Goal: Task Accomplishment & Management: Use online tool/utility

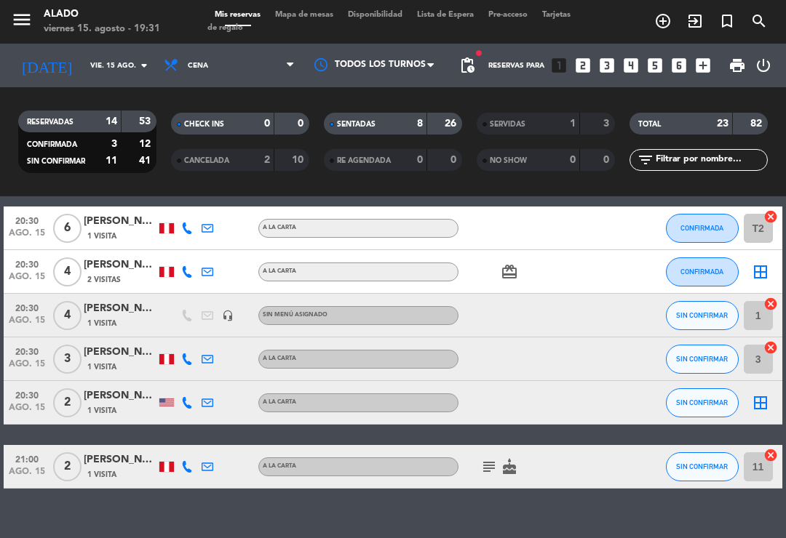
scroll to position [863, 0]
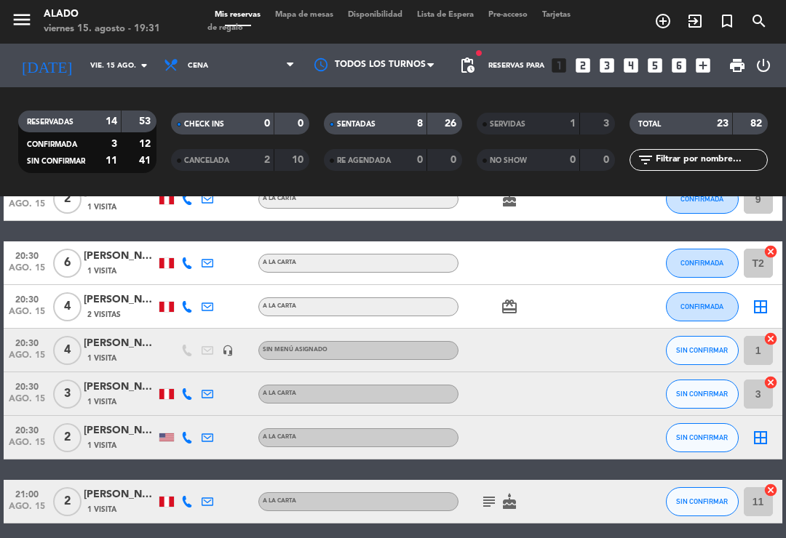
click at [772, 375] on icon "cancel" at bounding box center [770, 382] width 15 height 15
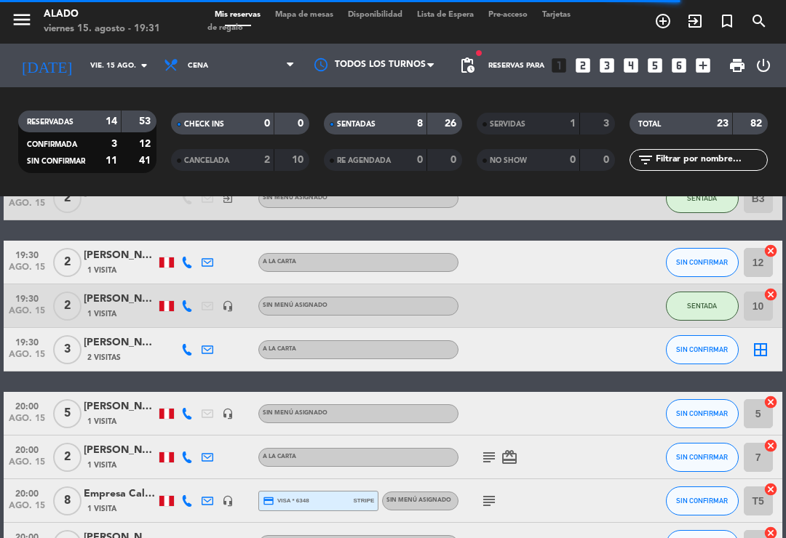
scroll to position [429, 0]
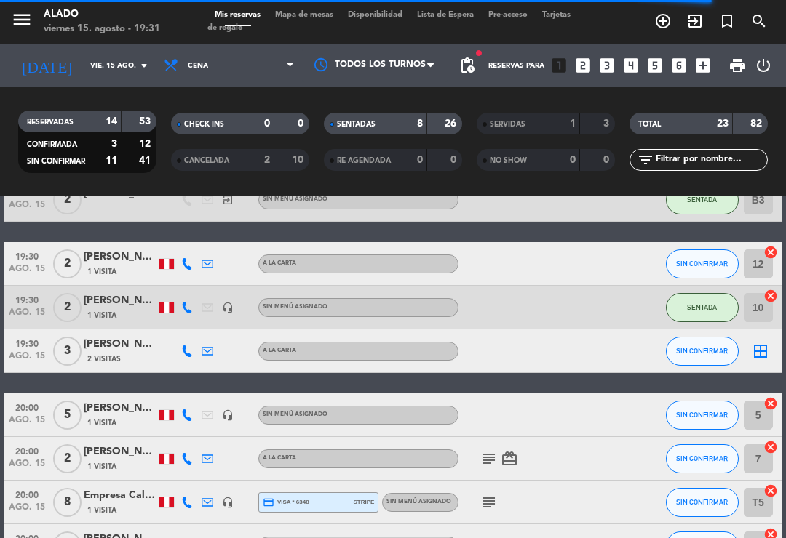
click at [761, 343] on icon "border_all" at bounding box center [760, 351] width 17 height 17
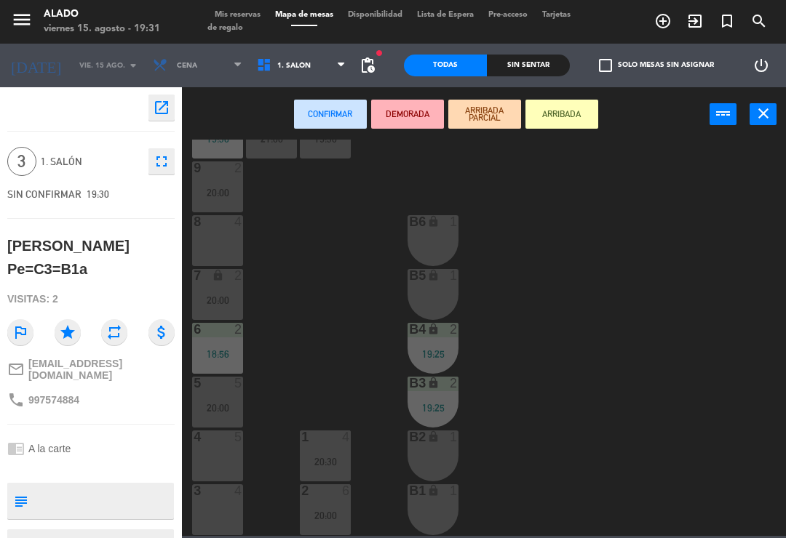
scroll to position [57, 0]
click at [217, 506] on div "3 4" at bounding box center [217, 510] width 51 height 51
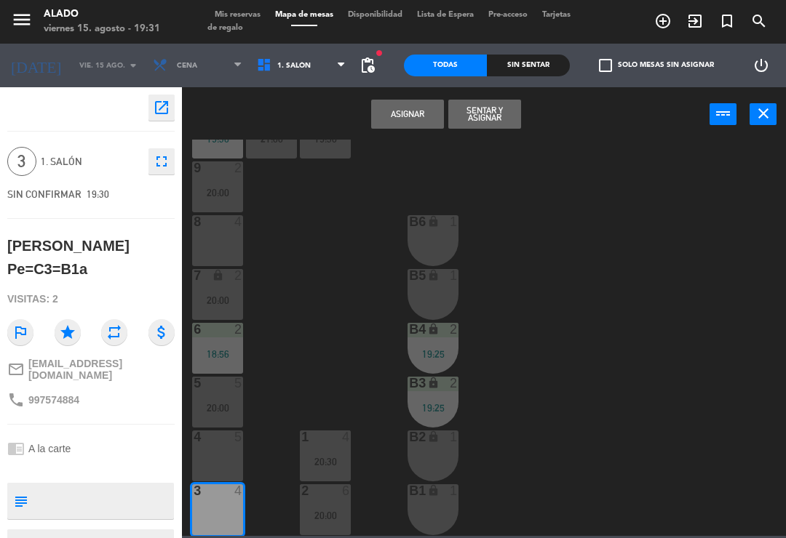
click at [490, 119] on button "Sentar y Asignar" at bounding box center [484, 114] width 73 height 29
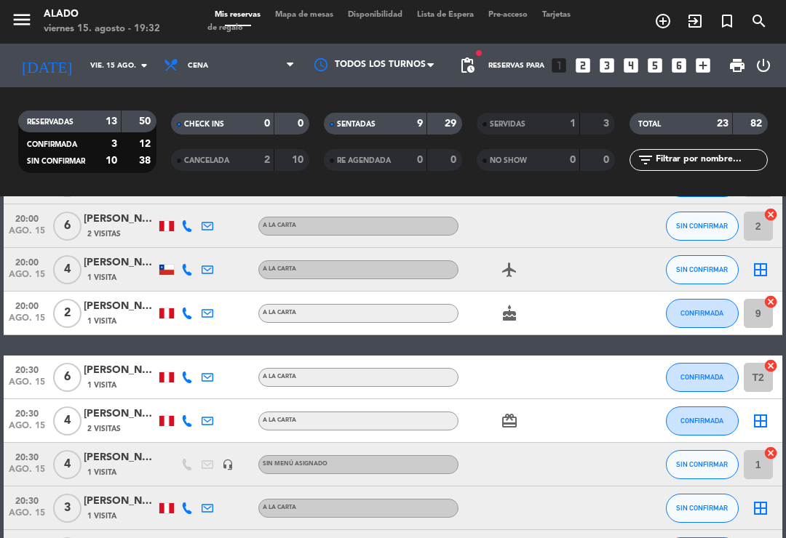
scroll to position [803, 0]
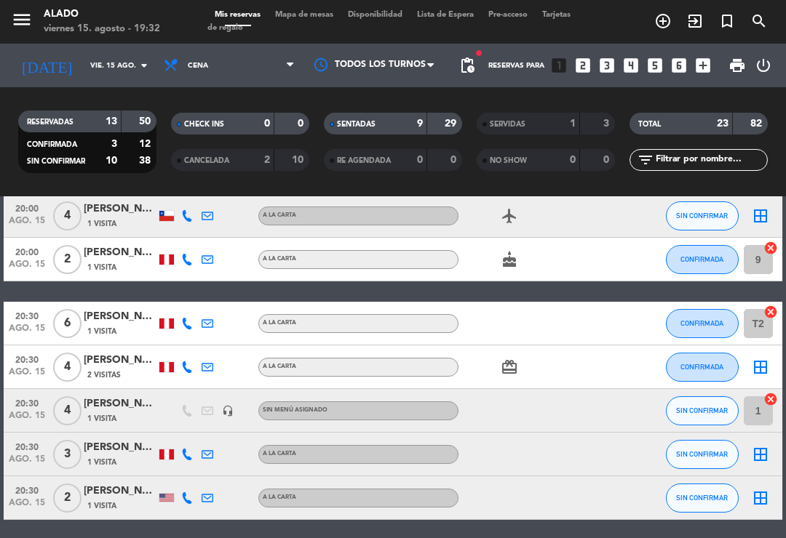
click at [320, 19] on span "Mapa de mesas" at bounding box center [304, 15] width 73 height 8
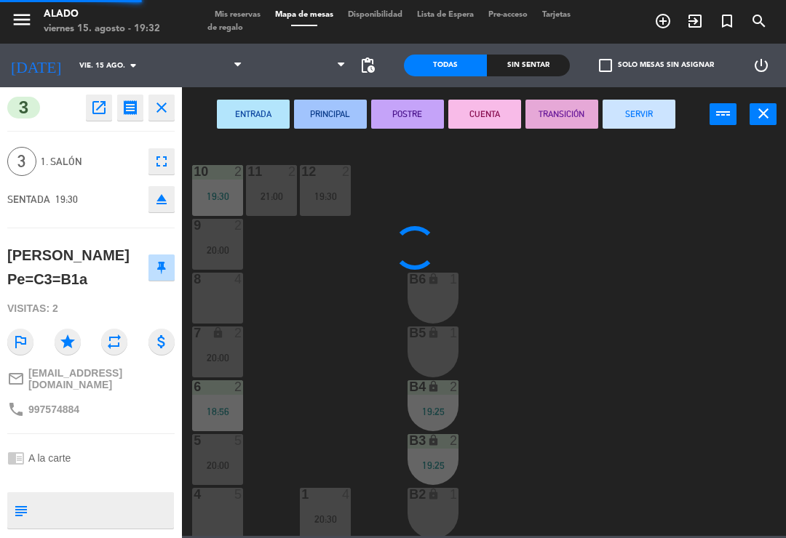
click at [306, 11] on span "Mapa de mesas" at bounding box center [304, 15] width 73 height 8
click at [218, 300] on div "8 4" at bounding box center [217, 298] width 51 height 51
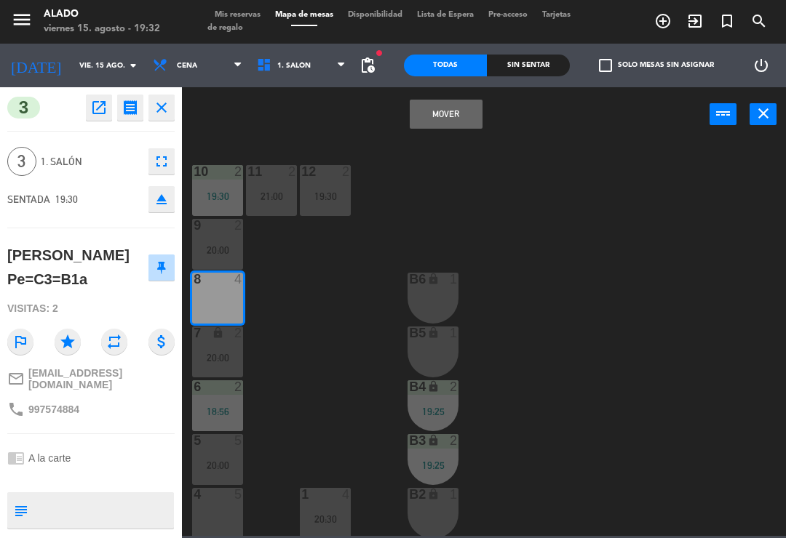
click at [459, 108] on button "Mover" at bounding box center [446, 114] width 73 height 29
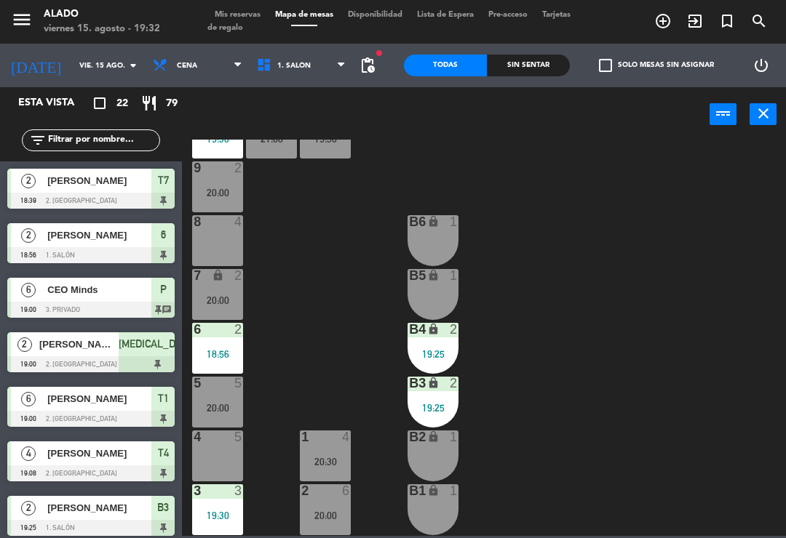
click at [222, 242] on div "8 4" at bounding box center [217, 240] width 51 height 51
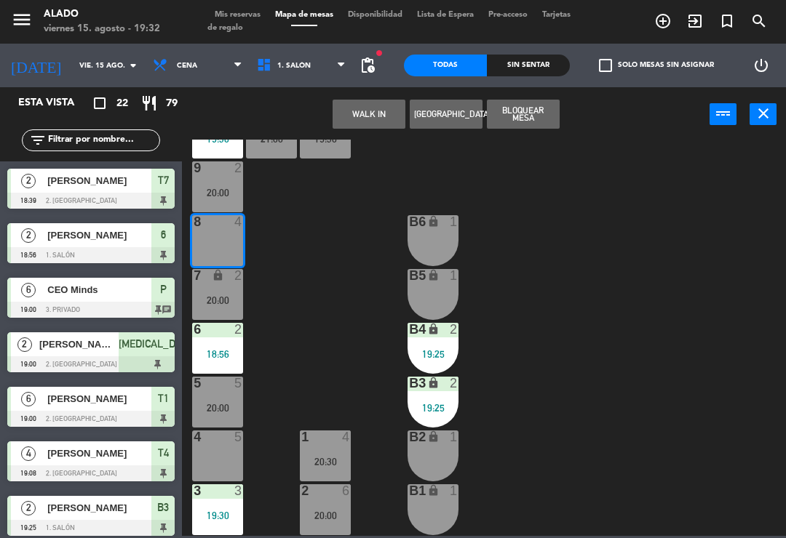
click at [387, 112] on button "WALK IN" at bounding box center [369, 114] width 73 height 29
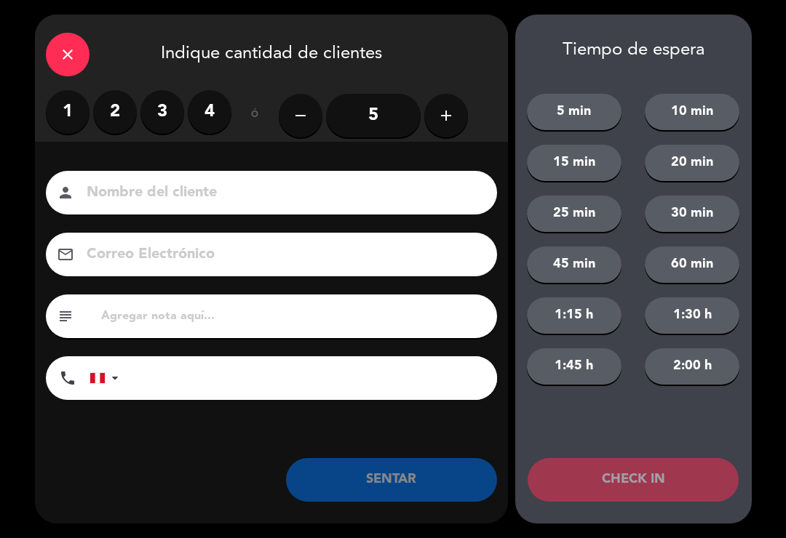
click at [182, 117] on label "3" at bounding box center [162, 112] width 44 height 44
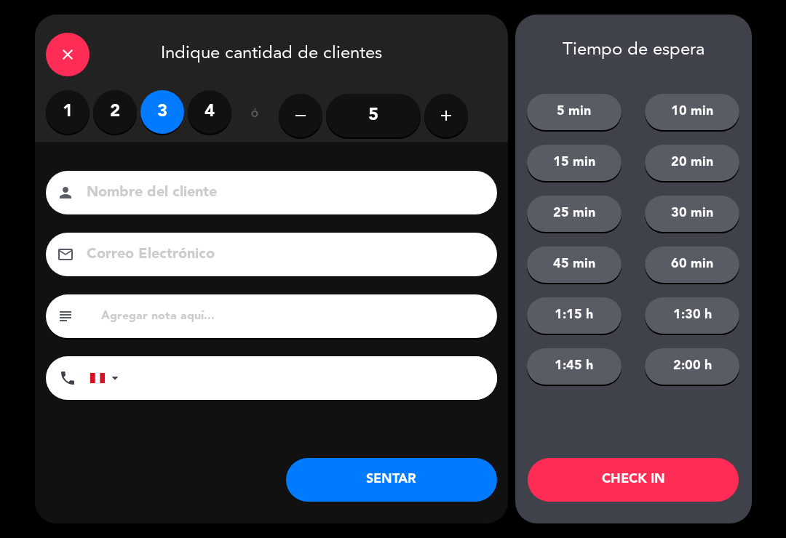
click at [207, 195] on input at bounding box center [281, 192] width 393 height 25
type input "[PERSON_NAME]"
click at [463, 49] on div "close Indique cantidad de clientes" at bounding box center [271, 53] width 473 height 76
click at [391, 484] on button "SENTAR" at bounding box center [391, 480] width 211 height 44
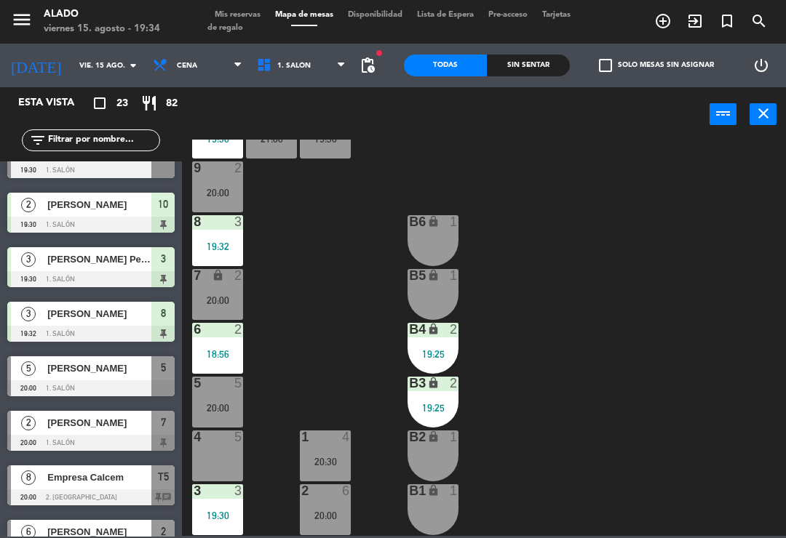
scroll to position [414, 0]
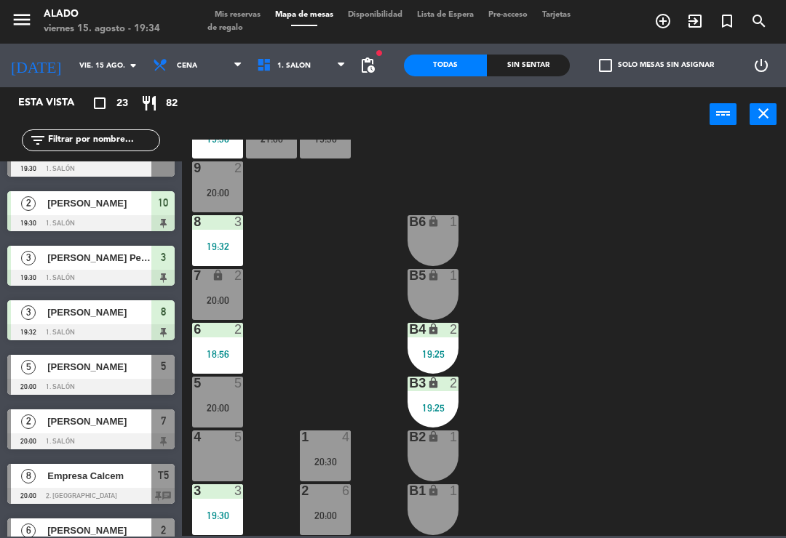
click at [247, 16] on span "Mis reservas" at bounding box center [237, 15] width 60 height 8
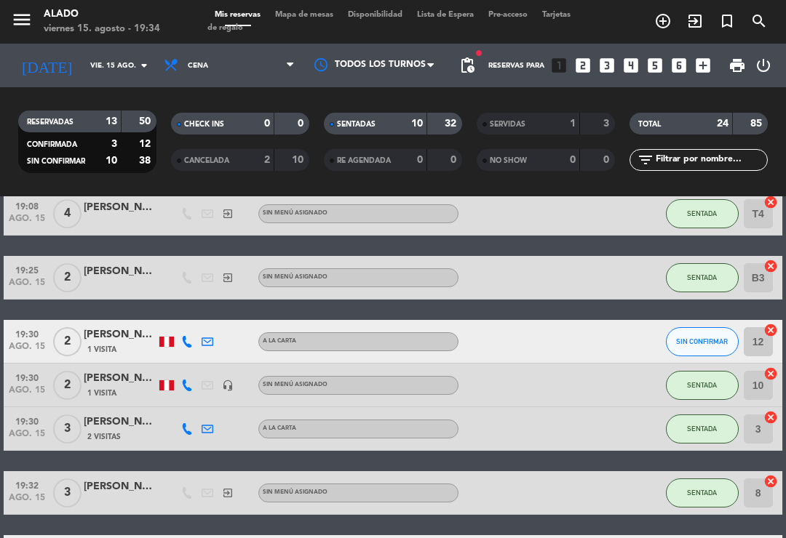
scroll to position [357, 0]
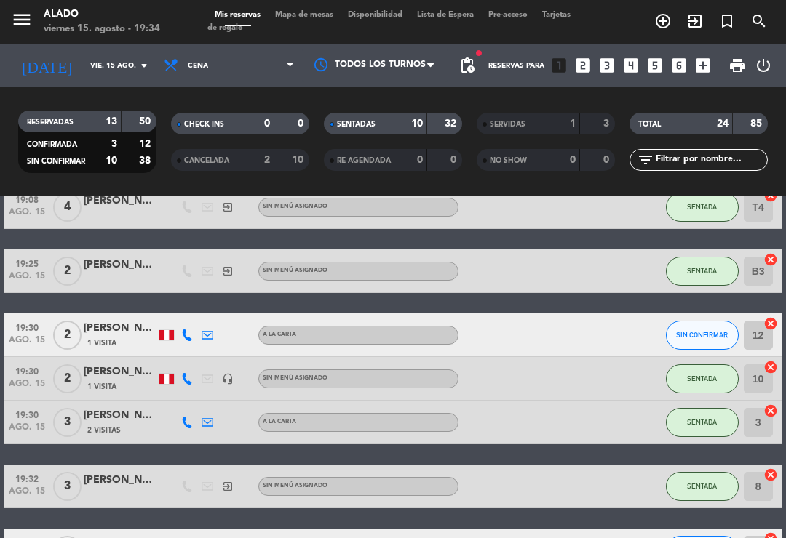
click at [122, 326] on div "[PERSON_NAME]" at bounding box center [120, 328] width 73 height 17
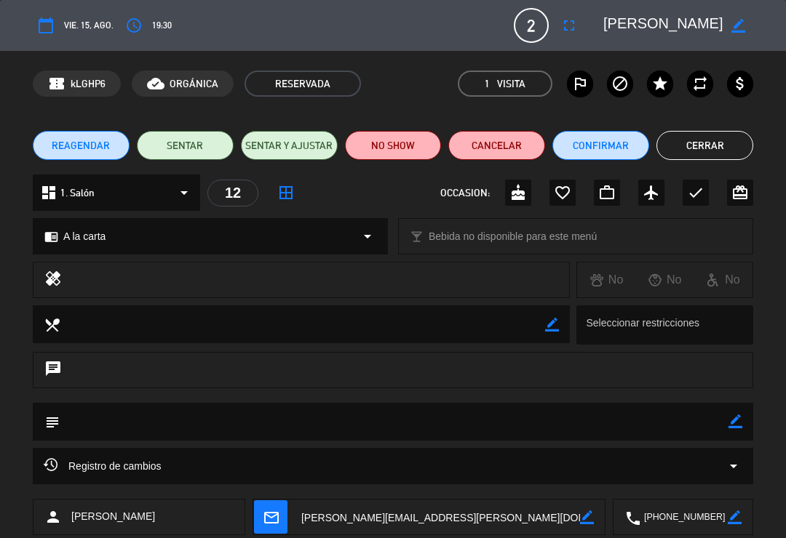
scroll to position [0, 0]
click at [727, 141] on button "Cerrar" at bounding box center [704, 145] width 97 height 29
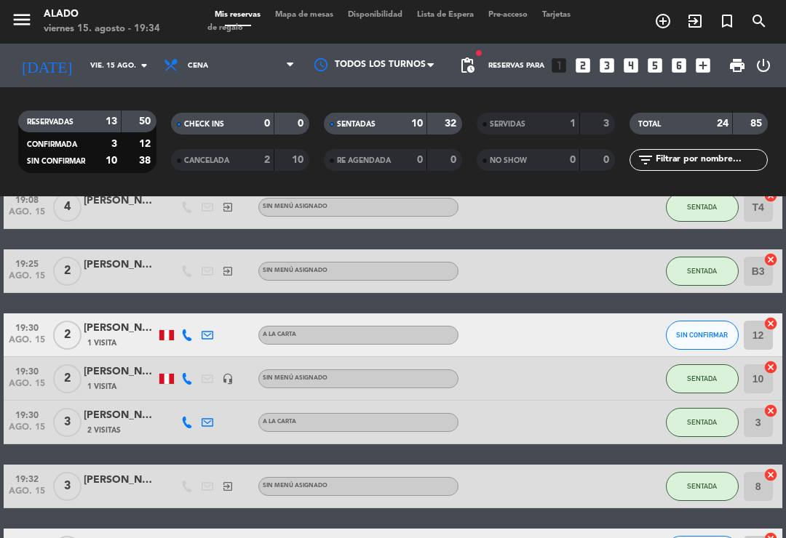
scroll to position [378, 0]
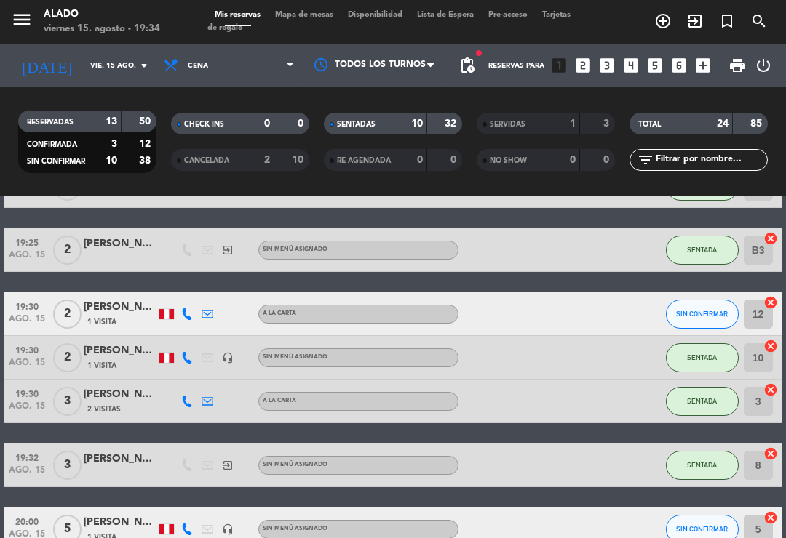
click at [117, 309] on div "[PERSON_NAME]" at bounding box center [120, 307] width 73 height 17
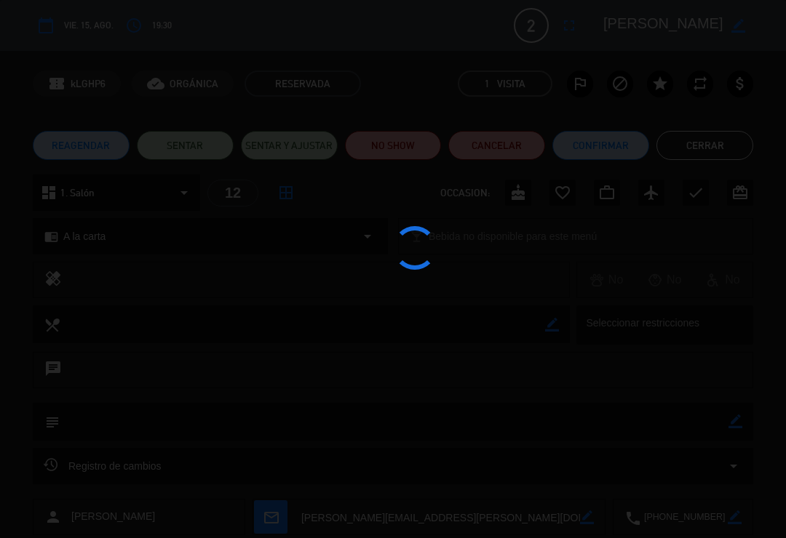
click at [177, 153] on div at bounding box center [393, 269] width 786 height 538
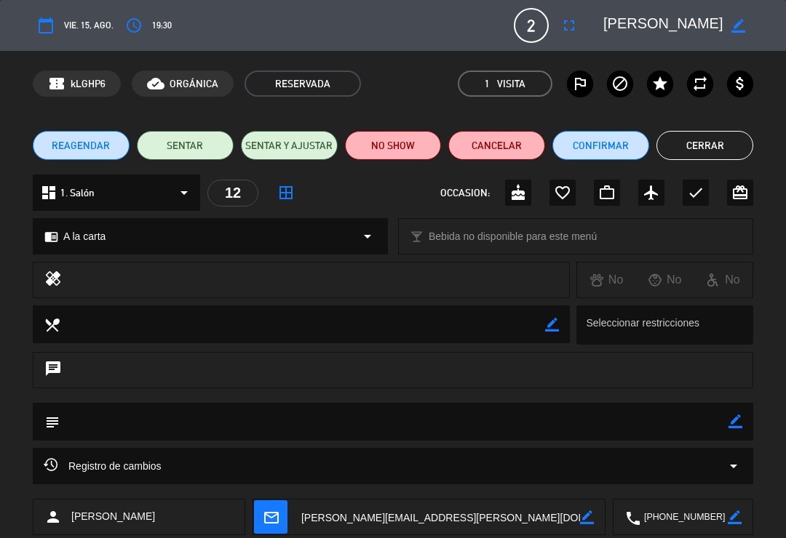
click at [180, 138] on button "SENTAR" at bounding box center [185, 145] width 97 height 29
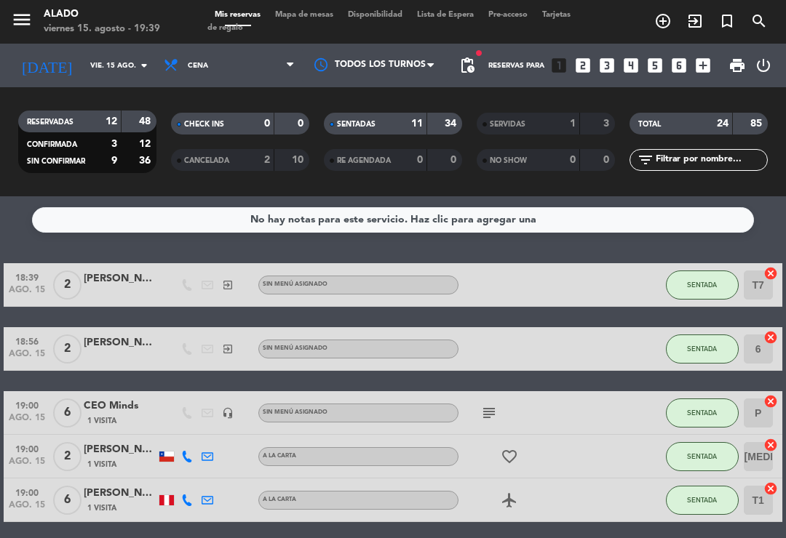
scroll to position [0, 0]
click at [127, 339] on div "[PERSON_NAME]" at bounding box center [120, 343] width 73 height 17
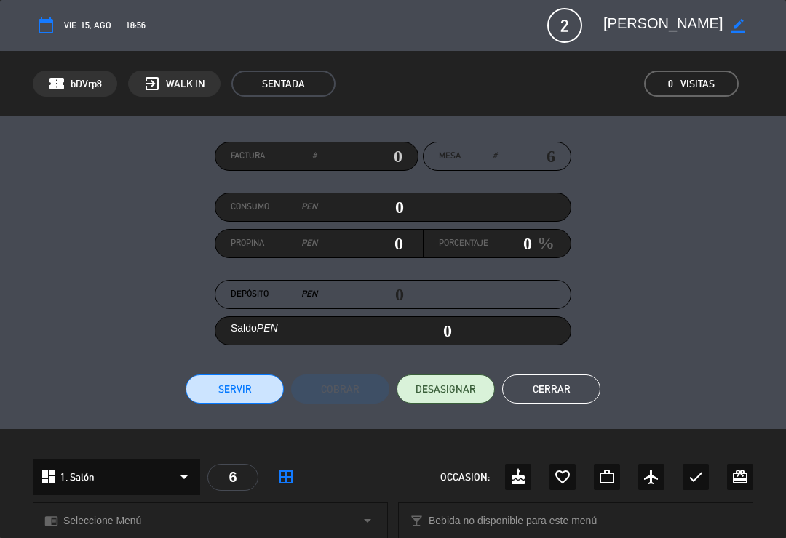
click at [272, 381] on button "Servir" at bounding box center [235, 389] width 98 height 29
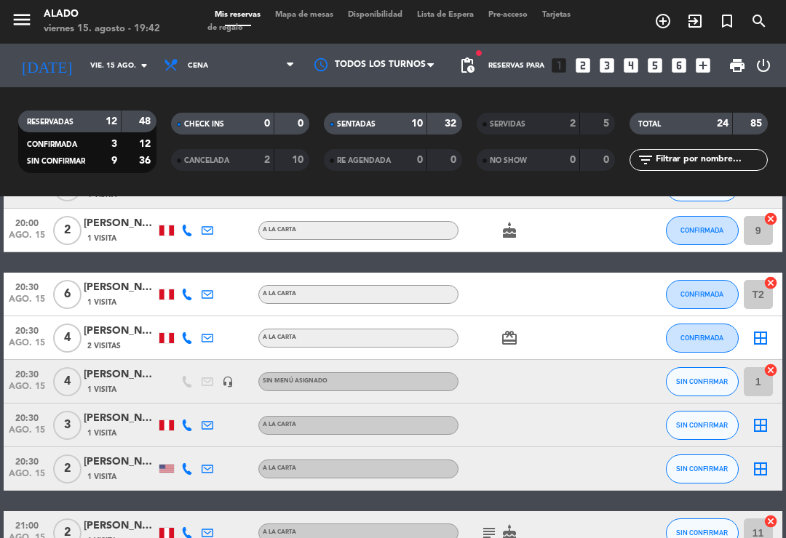
scroll to position [865, 0]
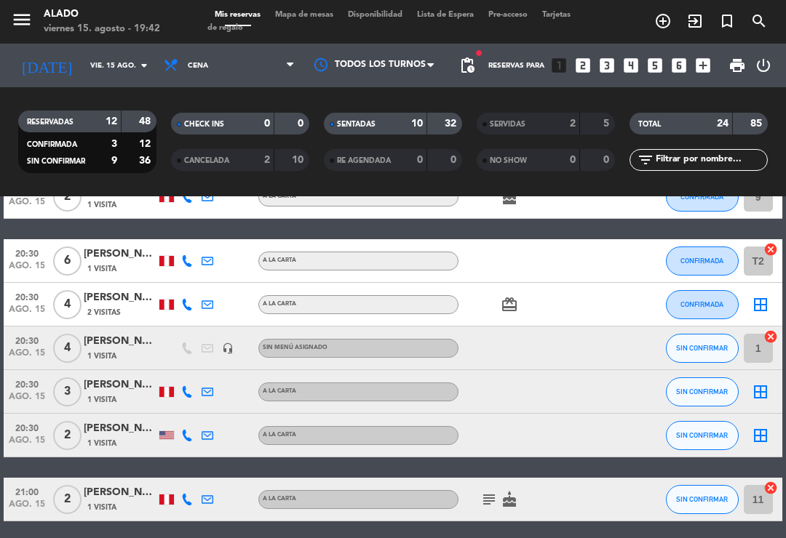
click at [325, 11] on span "Mapa de mesas" at bounding box center [304, 15] width 73 height 8
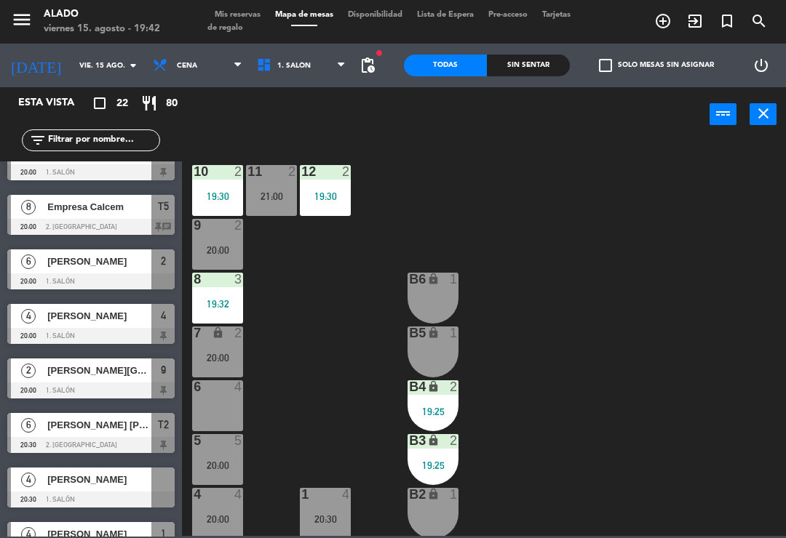
scroll to position [640, 0]
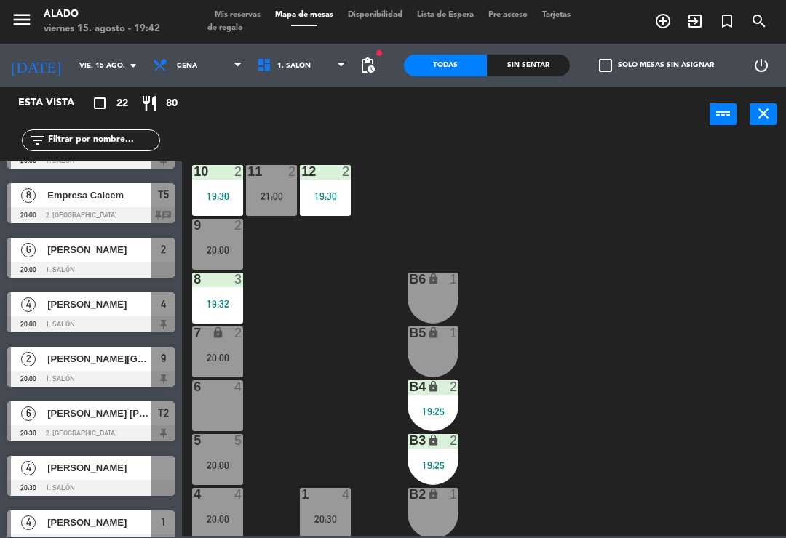
click at [252, 15] on span "Mis reservas" at bounding box center [237, 15] width 60 height 8
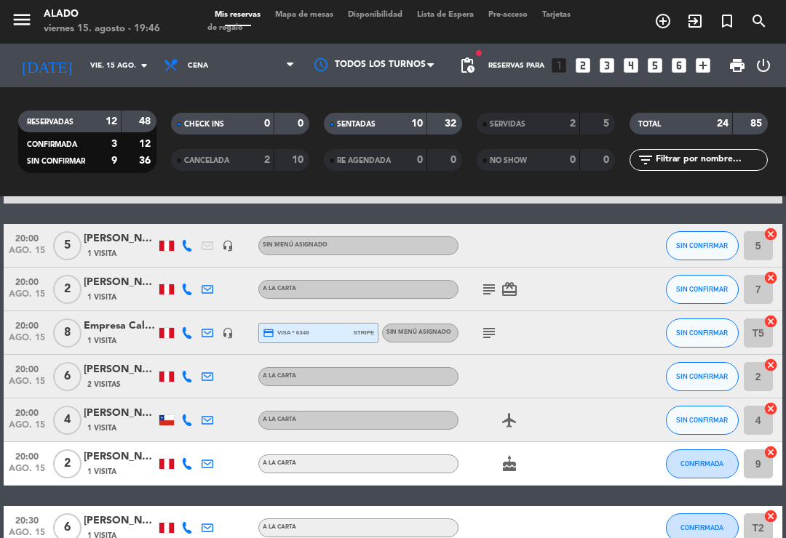
scroll to position [600, 0]
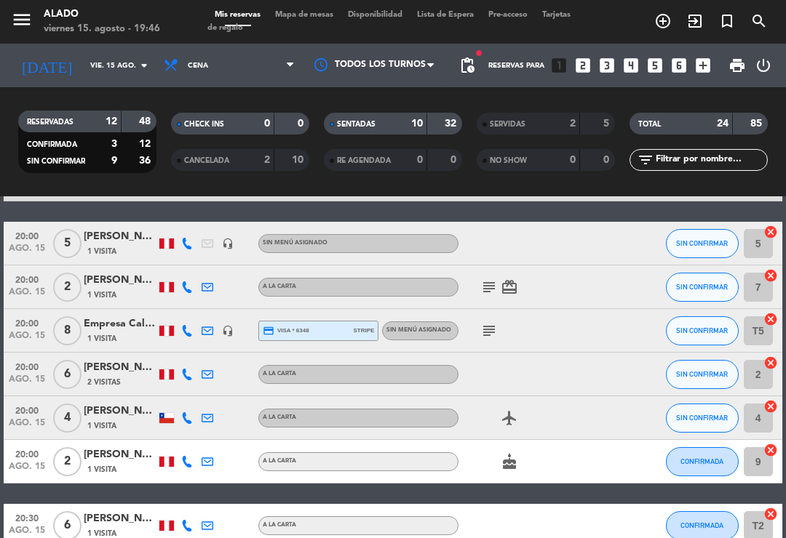
click at [517, 319] on div "subject" at bounding box center [519, 330] width 122 height 43
click at [480, 339] on icon "subject" at bounding box center [488, 330] width 17 height 17
click at [495, 338] on icon "subject" at bounding box center [488, 330] width 17 height 17
click at [506, 330] on div "subject" at bounding box center [519, 330] width 122 height 43
click at [488, 322] on icon "subject" at bounding box center [488, 330] width 17 height 17
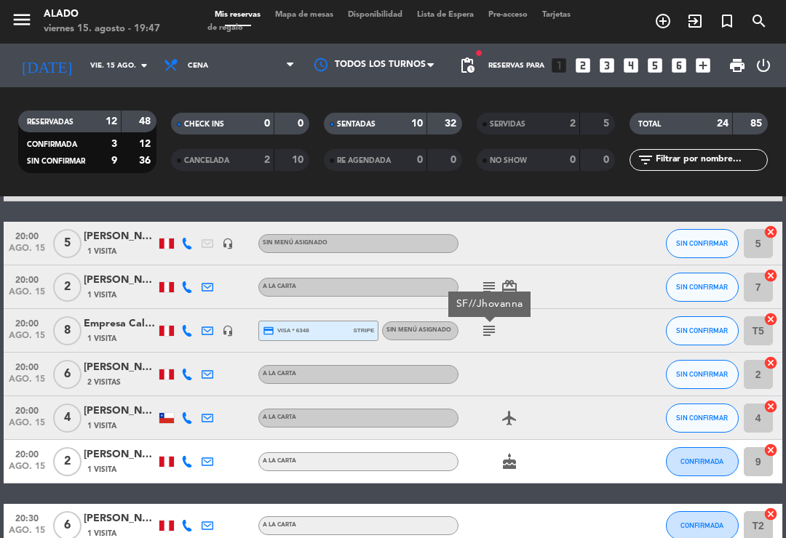
click at [488, 331] on icon "subject" at bounding box center [488, 330] width 17 height 17
click at [106, 317] on div "Empresa Calcem" at bounding box center [120, 324] width 73 height 17
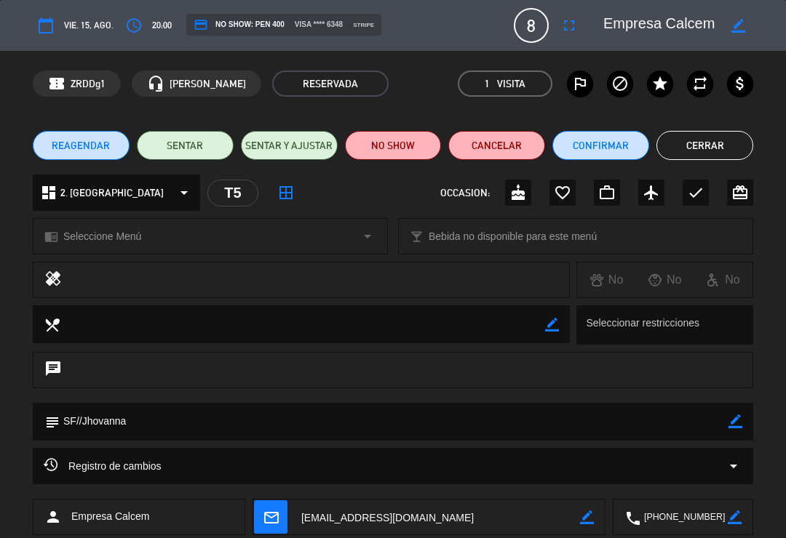
click at [183, 152] on button "SENTAR" at bounding box center [185, 145] width 97 height 29
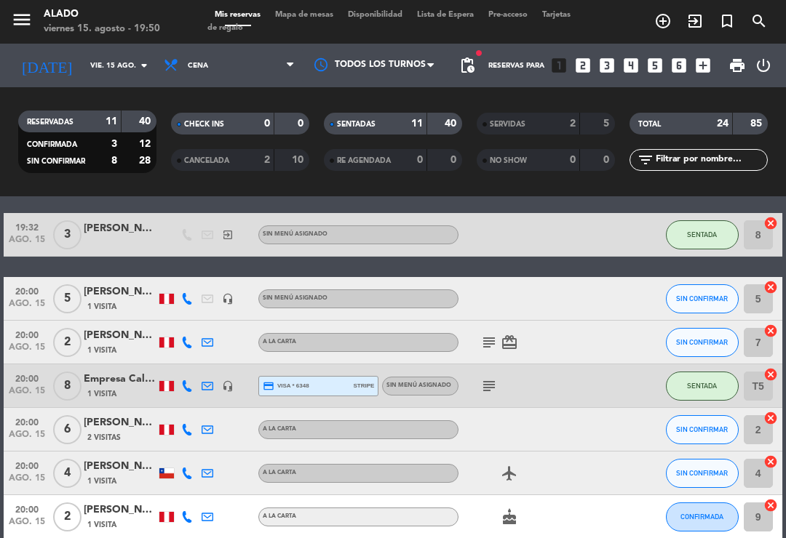
scroll to position [540, 0]
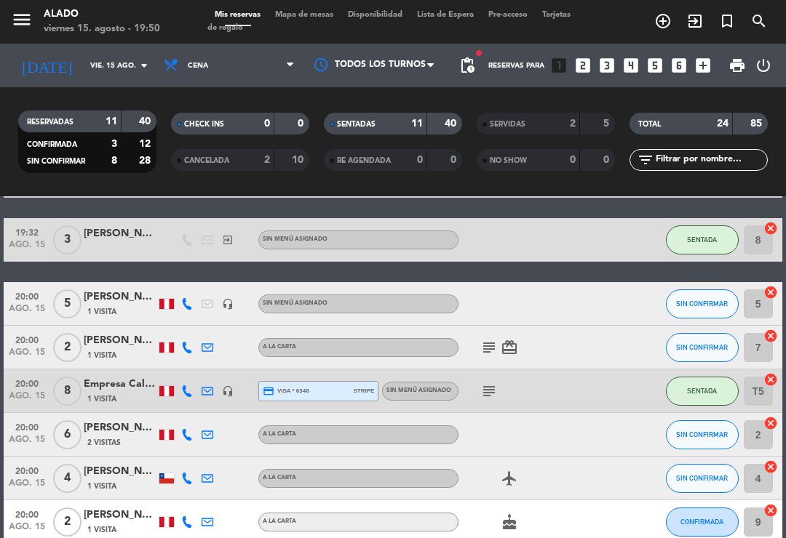
click at [776, 335] on icon "cancel" at bounding box center [770, 336] width 15 height 15
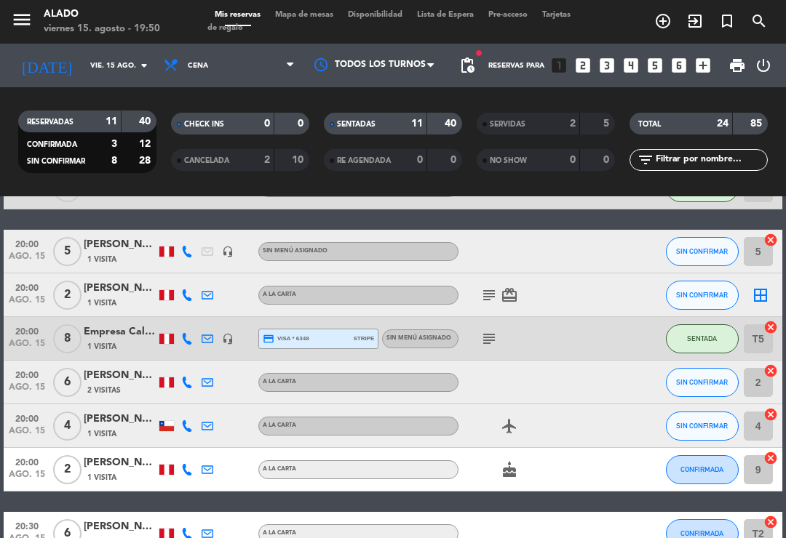
scroll to position [587, 0]
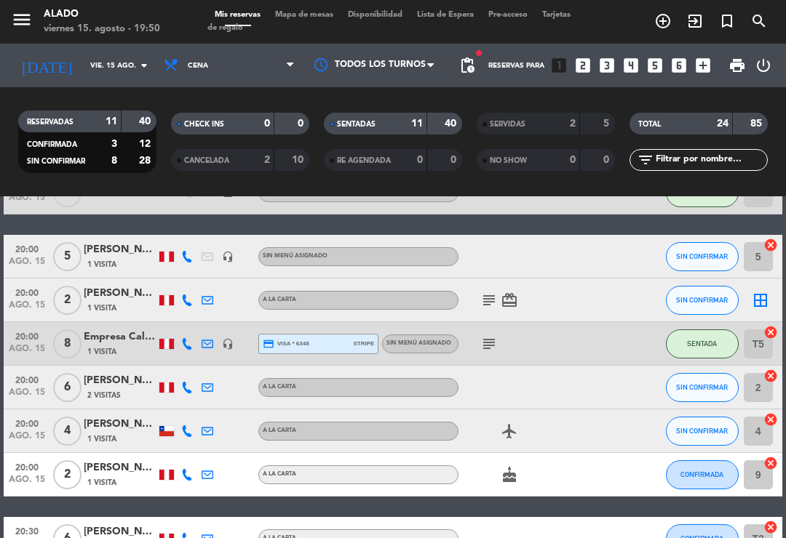
click at [763, 301] on icon "border_all" at bounding box center [760, 300] width 17 height 17
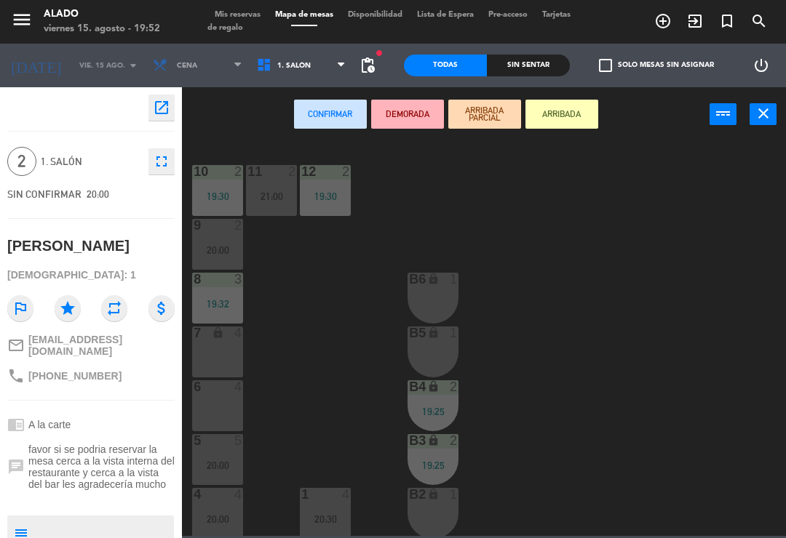
click at [649, 301] on div "10 2 19:30 11 2 21:00 12 2 19:30 9 2 20:00 8 3 19:32 B6 lock 1 7 lock 4 B5 lock…" at bounding box center [488, 338] width 596 height 397
click at [764, 119] on icon "close" at bounding box center [763, 113] width 17 height 17
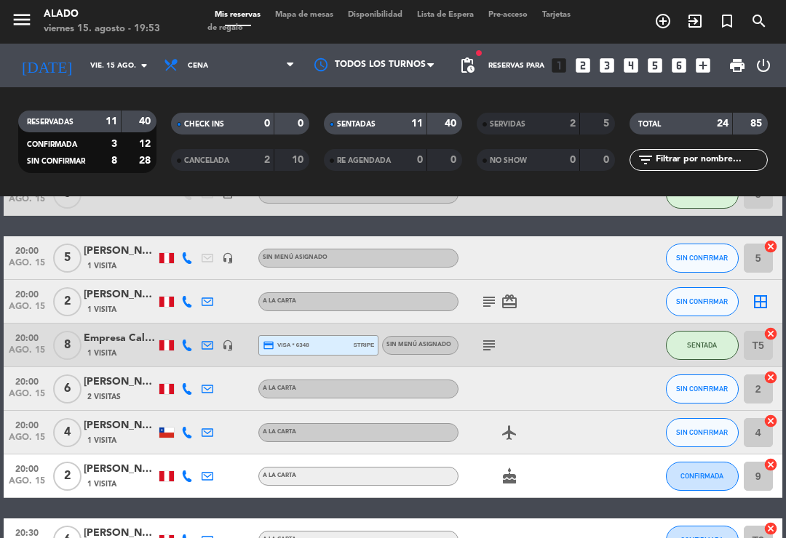
scroll to position [585, 0]
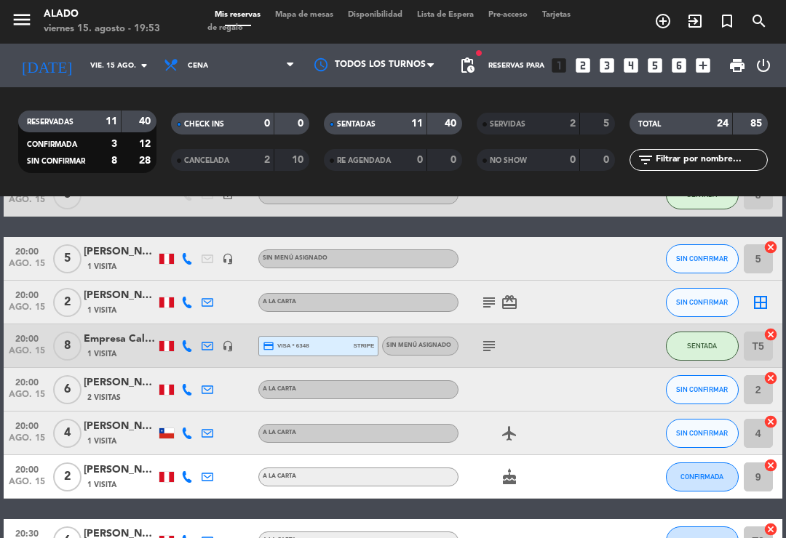
click at [768, 306] on icon "border_all" at bounding box center [760, 302] width 17 height 17
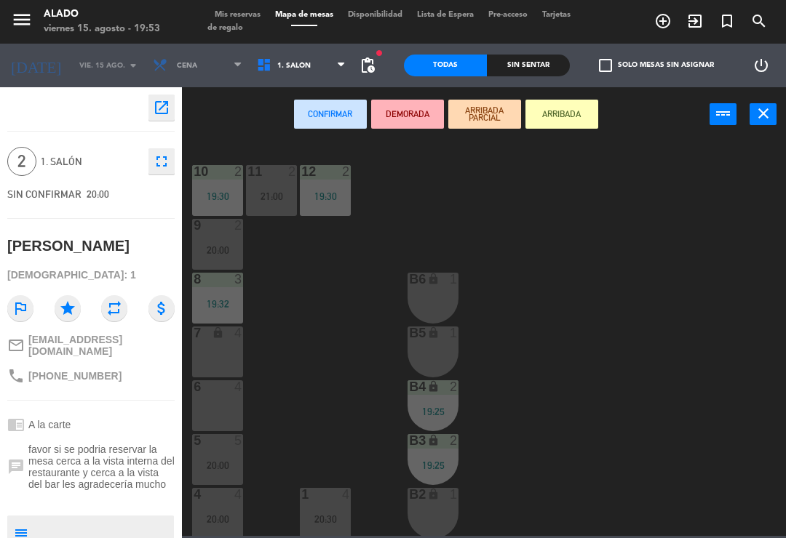
click at [217, 415] on div "6 4" at bounding box center [217, 406] width 51 height 51
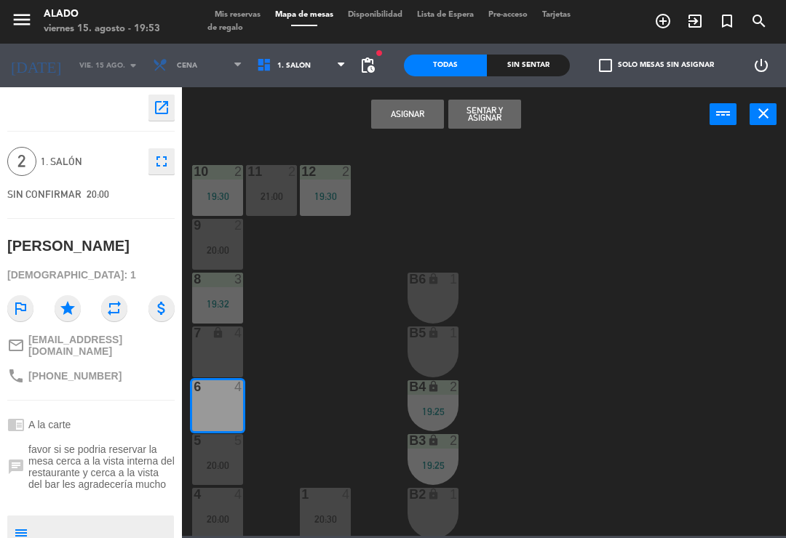
click at [502, 114] on button "Sentar y Asignar" at bounding box center [484, 114] width 73 height 29
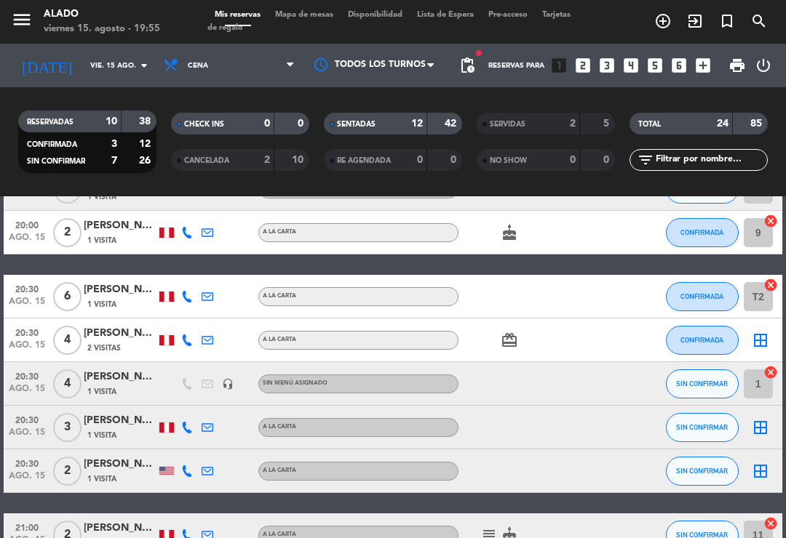
scroll to position [827, 0]
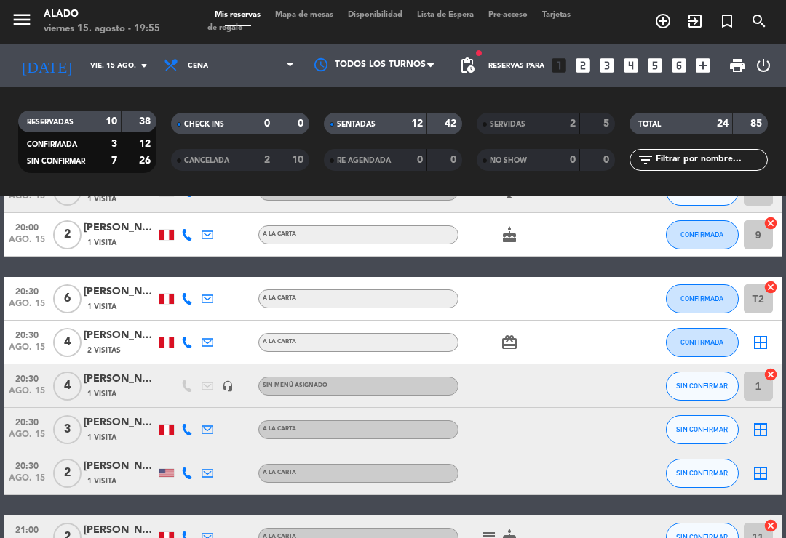
click at [766, 343] on icon "border_all" at bounding box center [760, 342] width 17 height 17
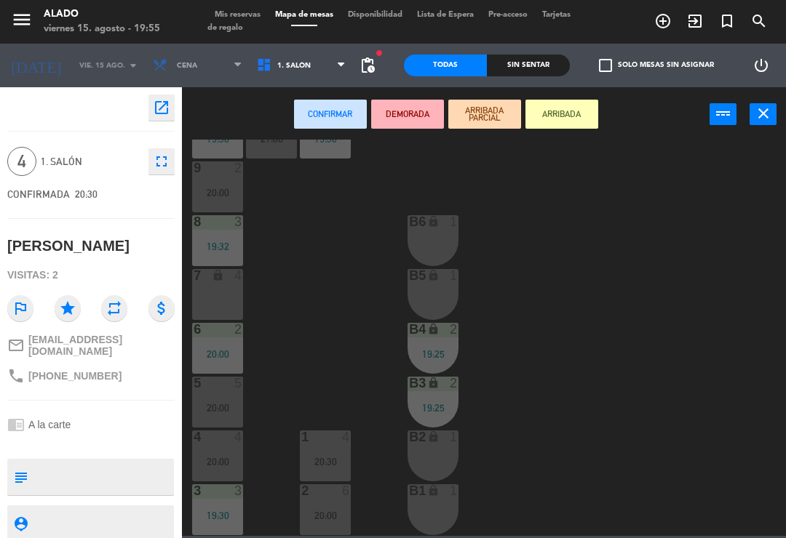
scroll to position [78, 0]
click at [304, 52] on span "1. Salón" at bounding box center [302, 65] width 104 height 32
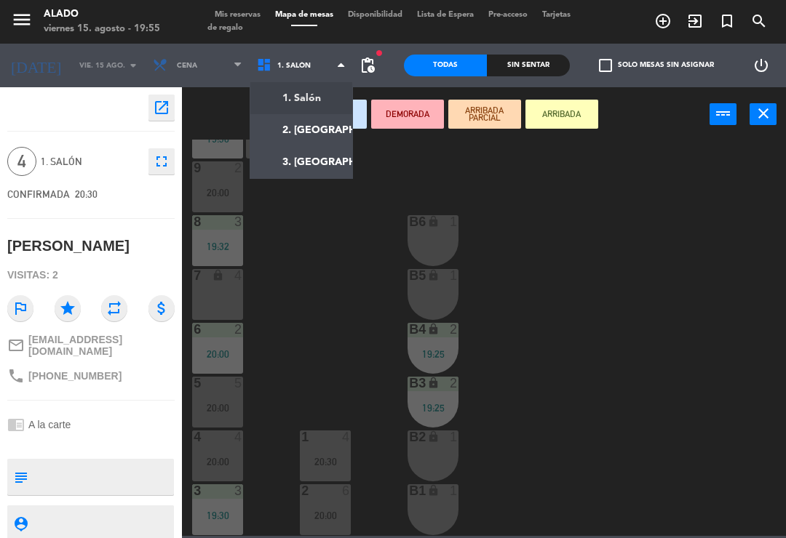
scroll to position [57, 0]
click at [326, 124] on ng-component "menu Alado viernes 15. agosto - 19:55 Mis reservas Mapa de mesas Disponibilidad…" at bounding box center [393, 268] width 786 height 536
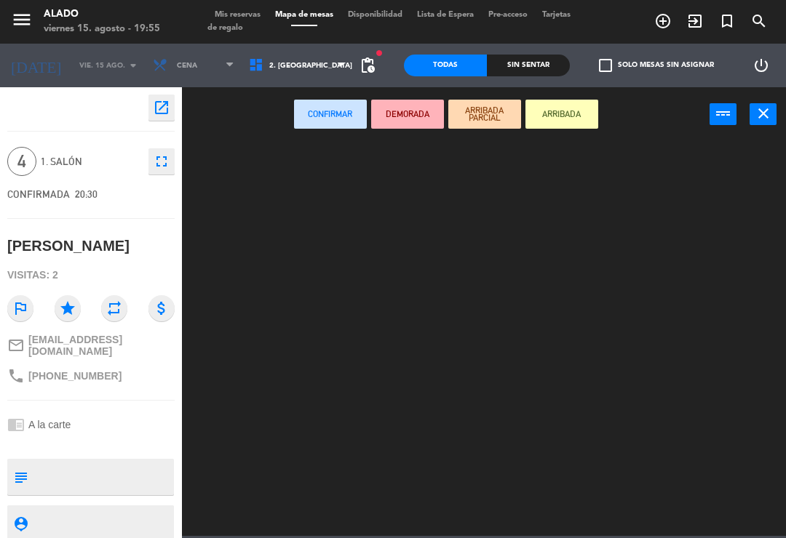
scroll to position [0, 0]
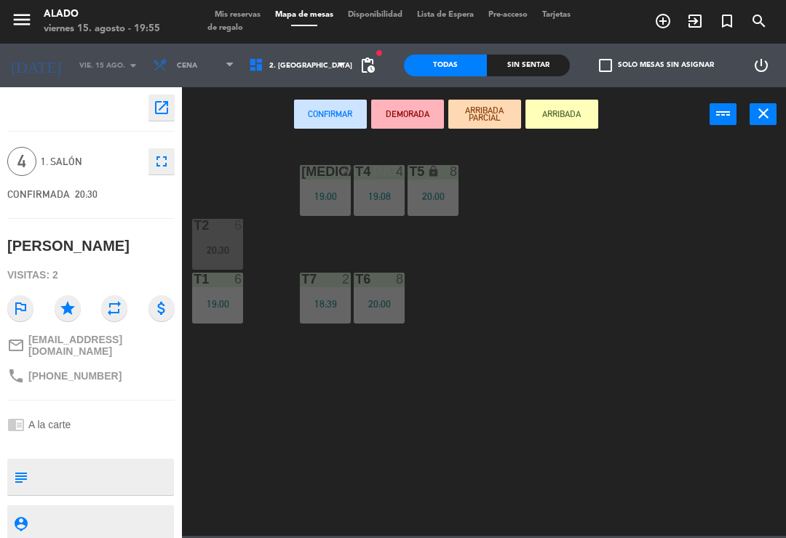
click at [670, 368] on div "[MEDICAL_DATA] 2 19:00 T4 4 19:08 T5 lock 8 20:00 T2 6 20:30 T7 2 18:39 T6 8 20…" at bounding box center [488, 338] width 596 height 397
click at [765, 116] on icon "close" at bounding box center [763, 113] width 17 height 17
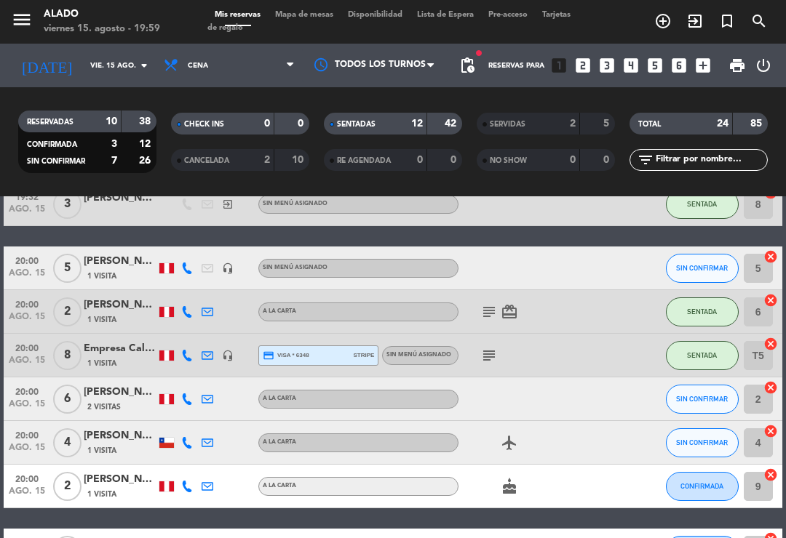
scroll to position [575, 0]
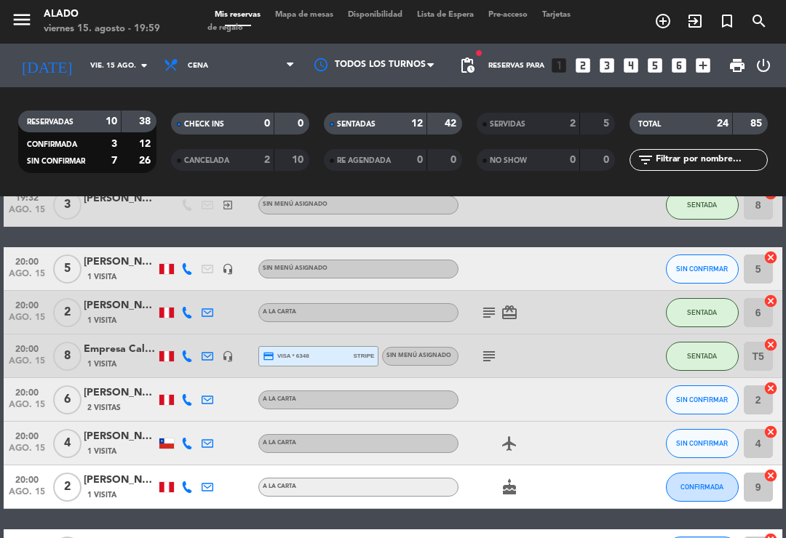
click at [122, 386] on div "[PERSON_NAME]" at bounding box center [120, 393] width 73 height 17
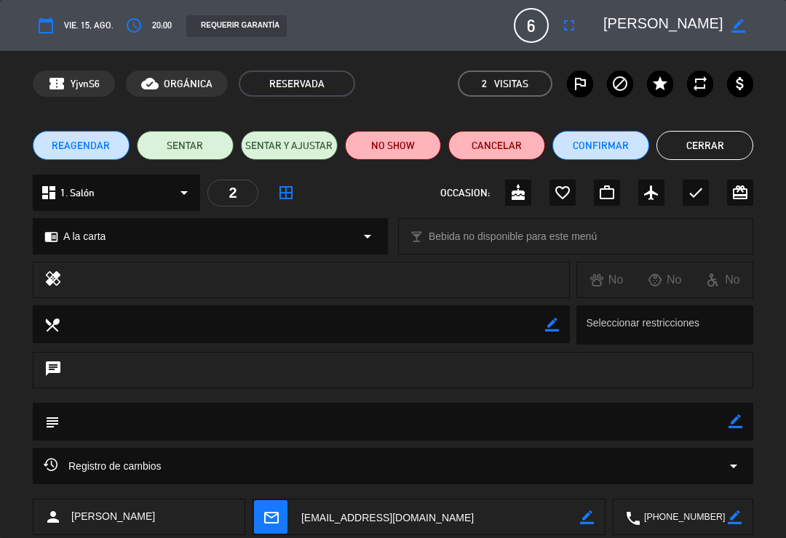
click at [194, 135] on button "SENTAR" at bounding box center [185, 145] width 97 height 29
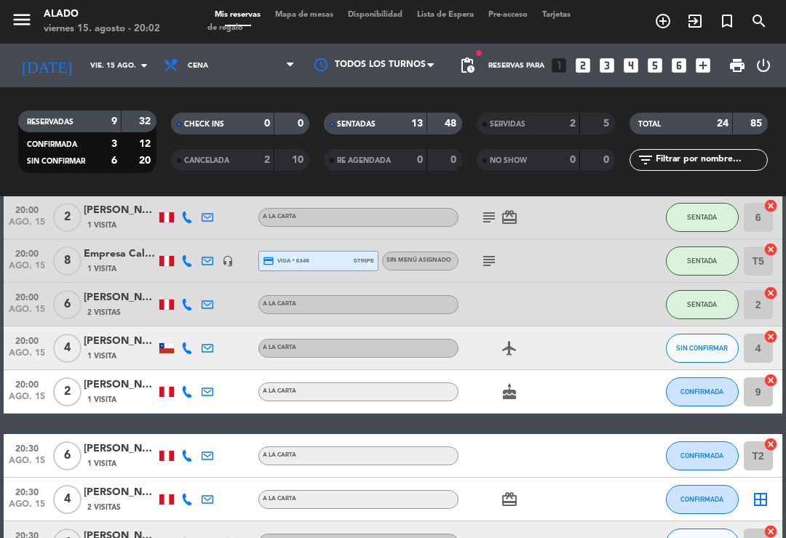
scroll to position [667, 0]
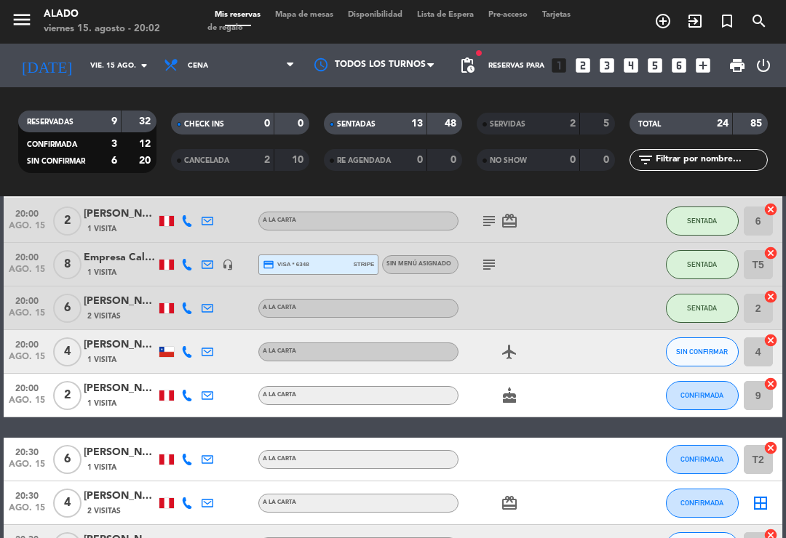
click at [119, 397] on div "1 Visita" at bounding box center [120, 403] width 73 height 12
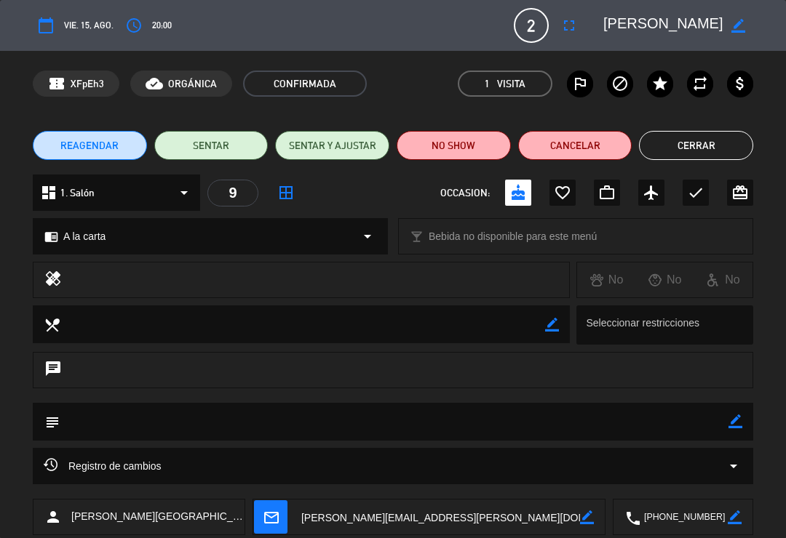
click at [236, 146] on button "SENTAR" at bounding box center [211, 145] width 114 height 29
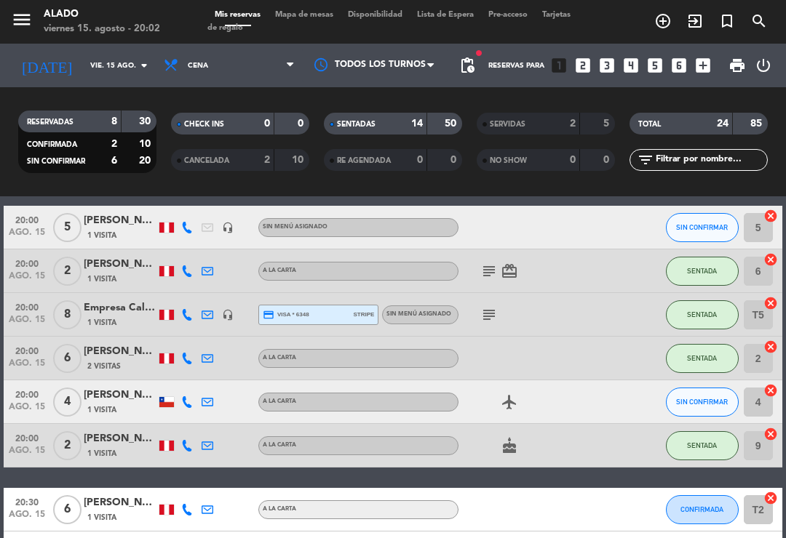
scroll to position [584, 0]
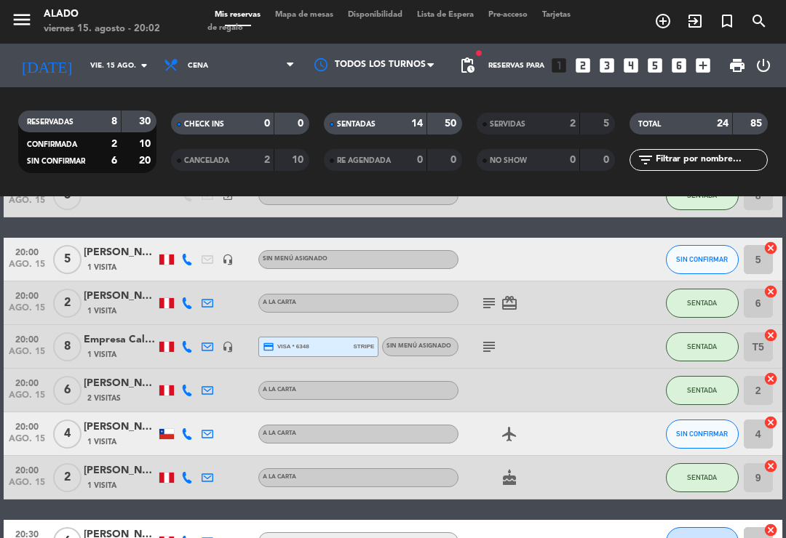
click at [776, 333] on icon "cancel" at bounding box center [770, 335] width 15 height 15
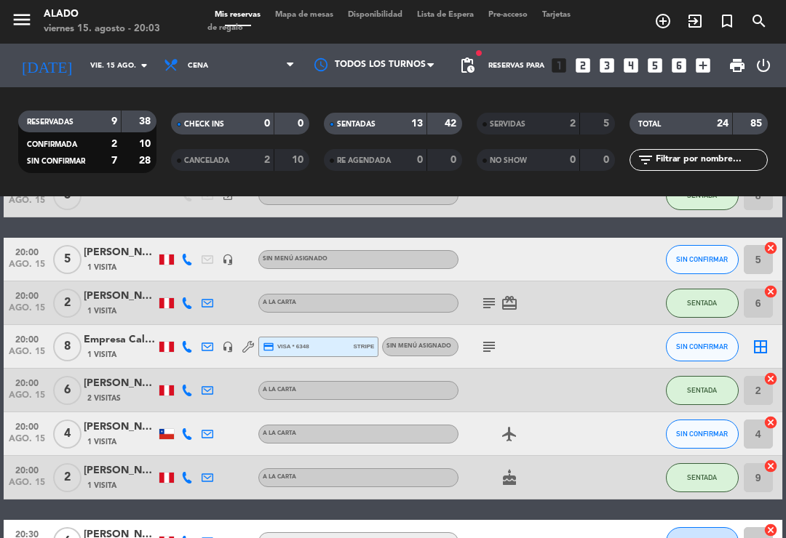
click at [758, 340] on icon "border_all" at bounding box center [760, 346] width 17 height 17
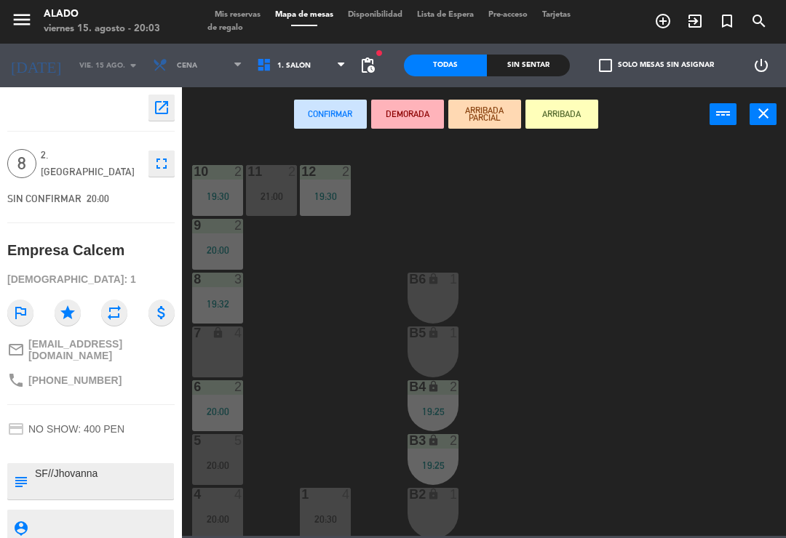
click at [301, 65] on span "1. Salón" at bounding box center [302, 65] width 104 height 32
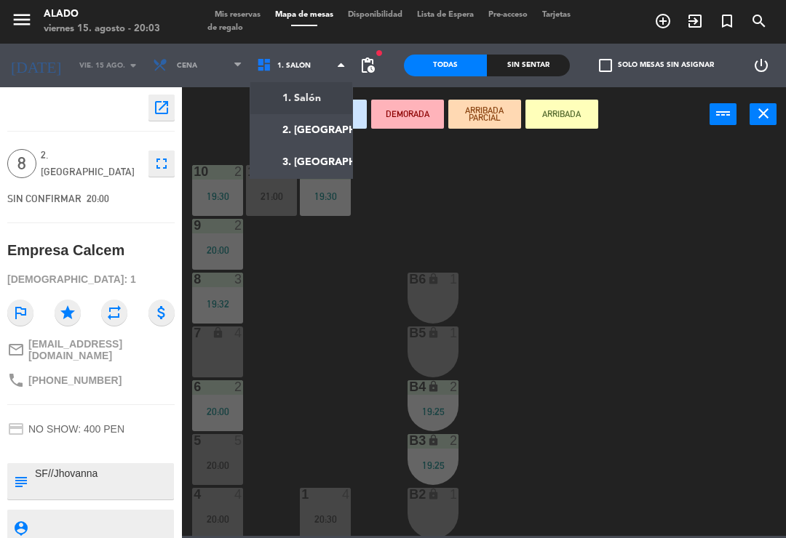
click at [328, 122] on ng-component "menu Alado viernes 15. agosto - 20:03 Mis reservas Mapa de mesas Disponibilidad…" at bounding box center [393, 268] width 786 height 536
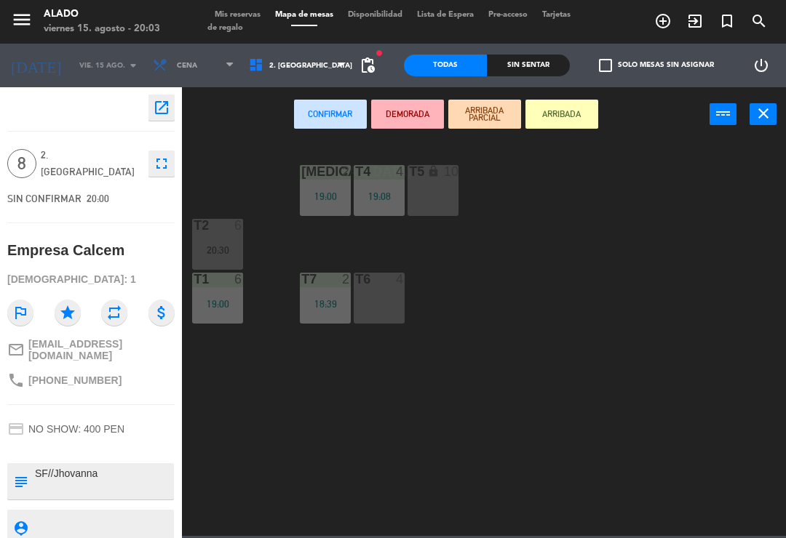
click at [380, 301] on div "T6 4" at bounding box center [379, 298] width 51 height 51
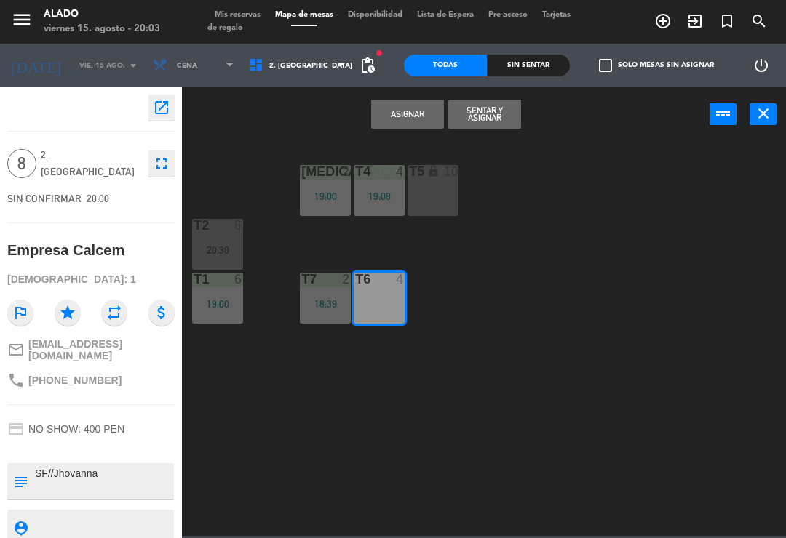
click at [493, 100] on button "Sentar y Asignar" at bounding box center [484, 114] width 73 height 29
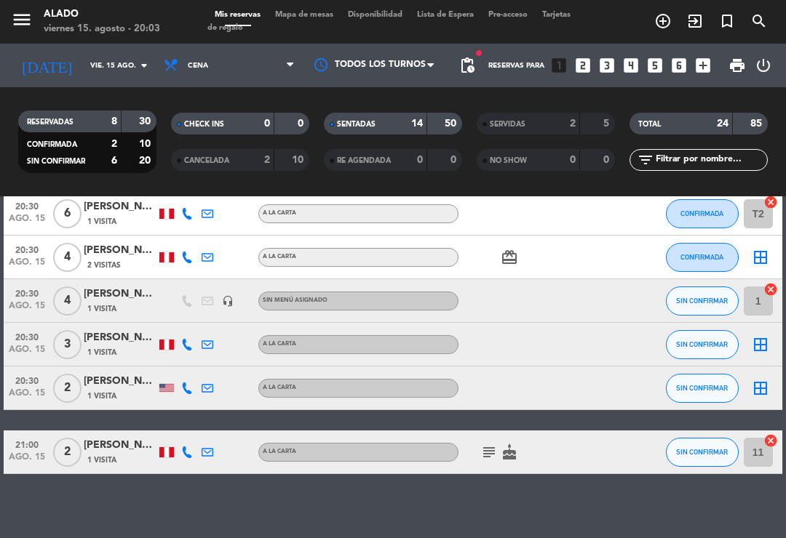
scroll to position [903, 0]
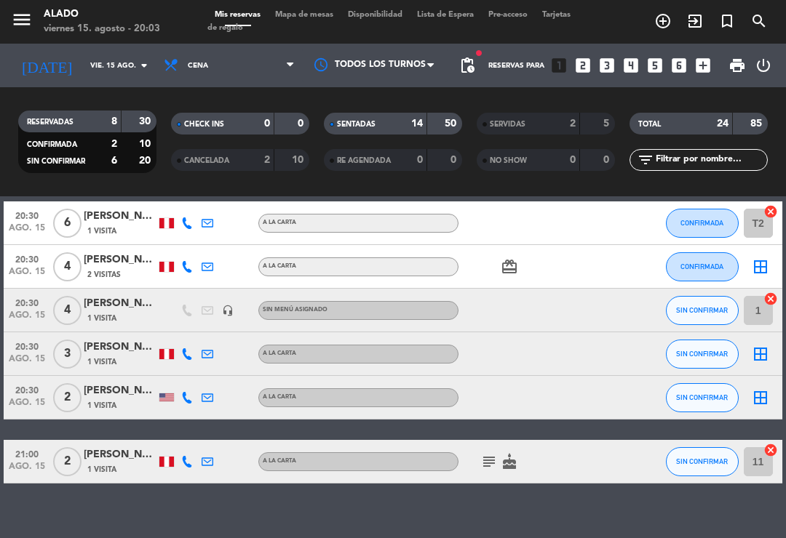
click at [309, 19] on span "Mapa de mesas" at bounding box center [304, 15] width 73 height 8
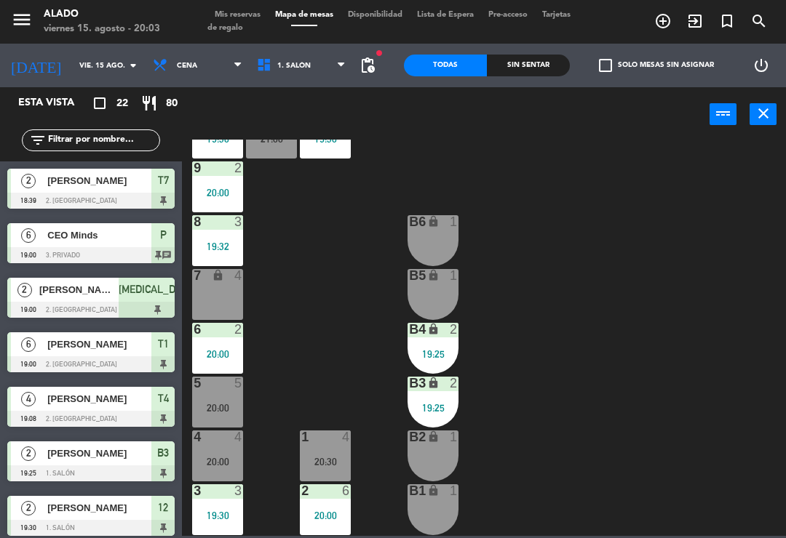
click at [299, 57] on span "1. Salón" at bounding box center [302, 65] width 104 height 32
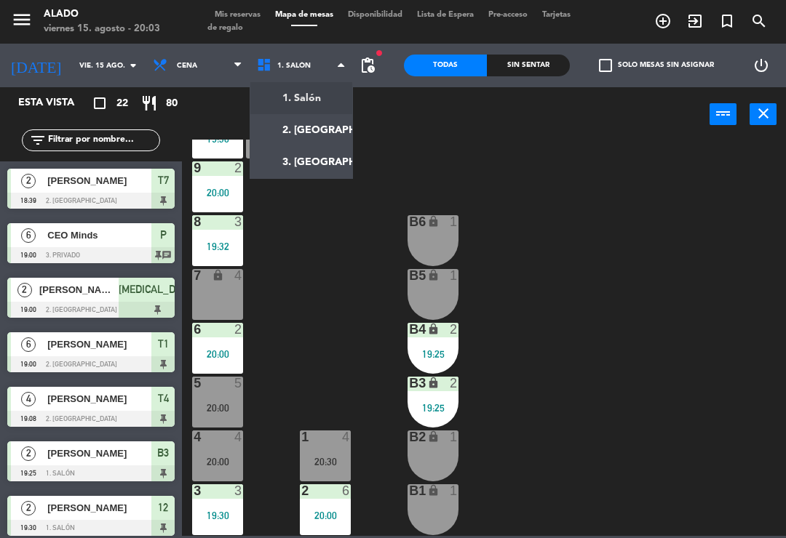
scroll to position [57, 0]
click at [301, 124] on ng-component "menu Alado viernes 15. agosto - 20:03 Mis reservas Mapa de mesas Disponibilidad…" at bounding box center [393, 268] width 786 height 536
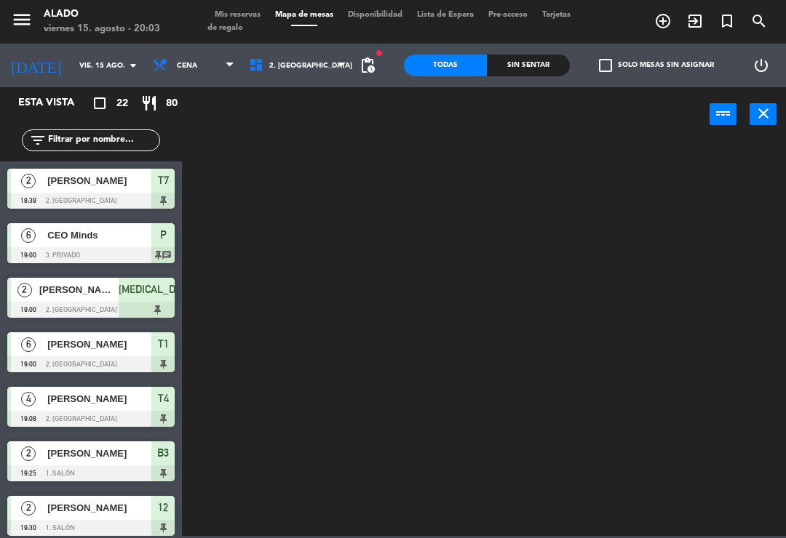
scroll to position [0, 0]
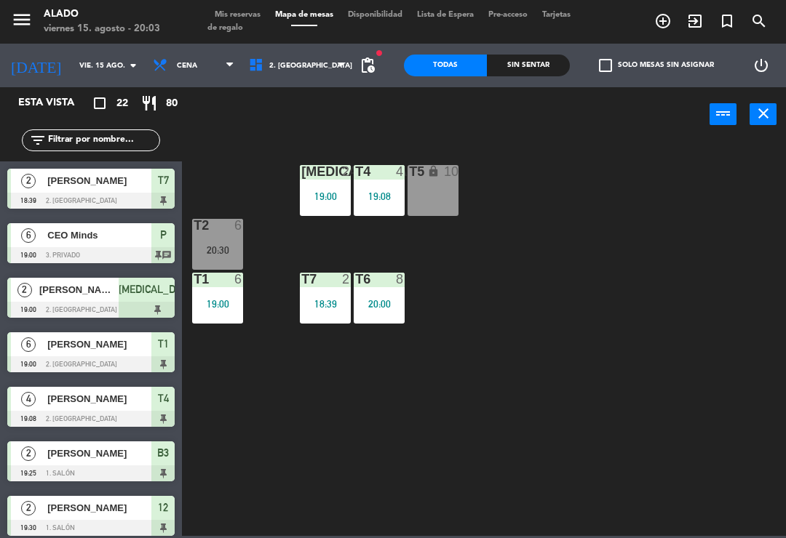
click at [438, 192] on div "T5 lock 10" at bounding box center [432, 190] width 51 height 51
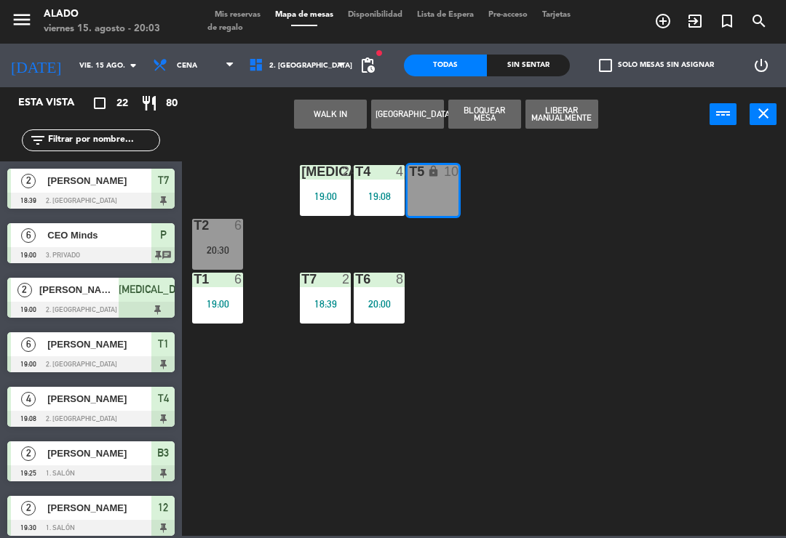
click at [333, 119] on button "WALK IN" at bounding box center [330, 114] width 73 height 29
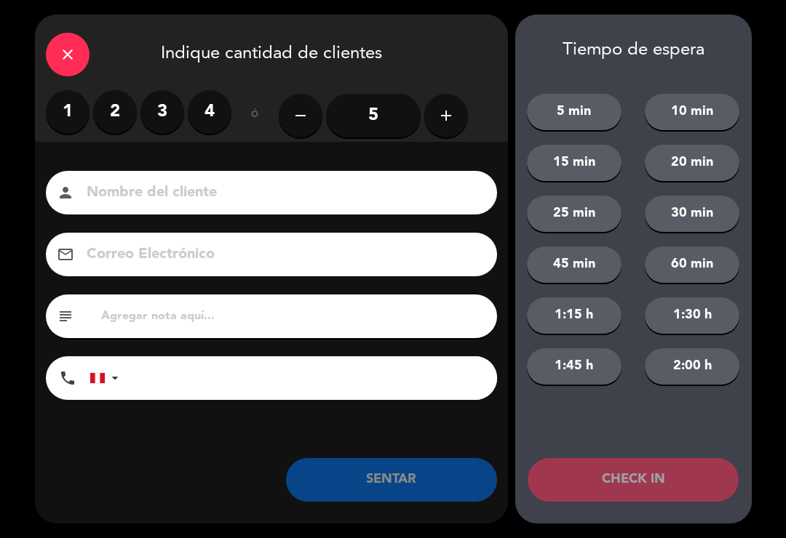
click at [119, 108] on label "2" at bounding box center [115, 112] width 44 height 44
click at [162, 204] on input at bounding box center [281, 192] width 393 height 25
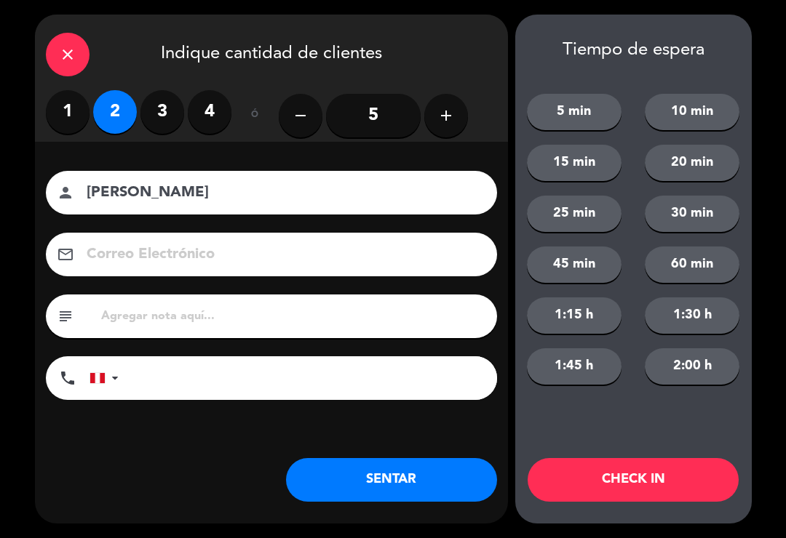
type input "[PERSON_NAME]"
click at [453, 65] on div "close Indique cantidad de clientes" at bounding box center [271, 53] width 473 height 76
click at [341, 498] on button "SENTAR" at bounding box center [391, 480] width 211 height 44
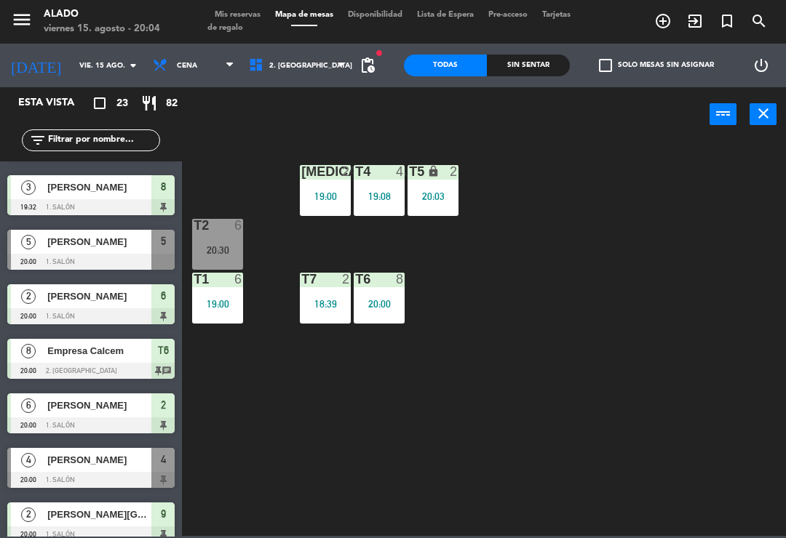
scroll to position [494, 0]
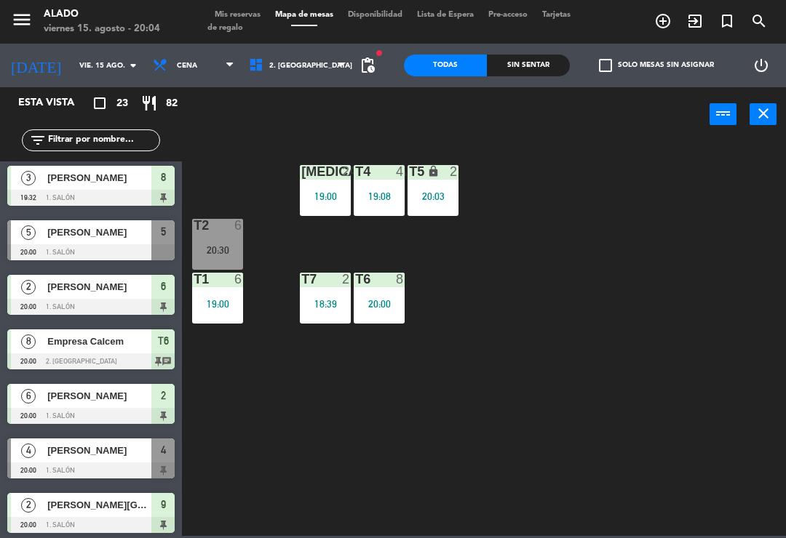
click at [250, 15] on span "Mis reservas" at bounding box center [237, 15] width 60 height 8
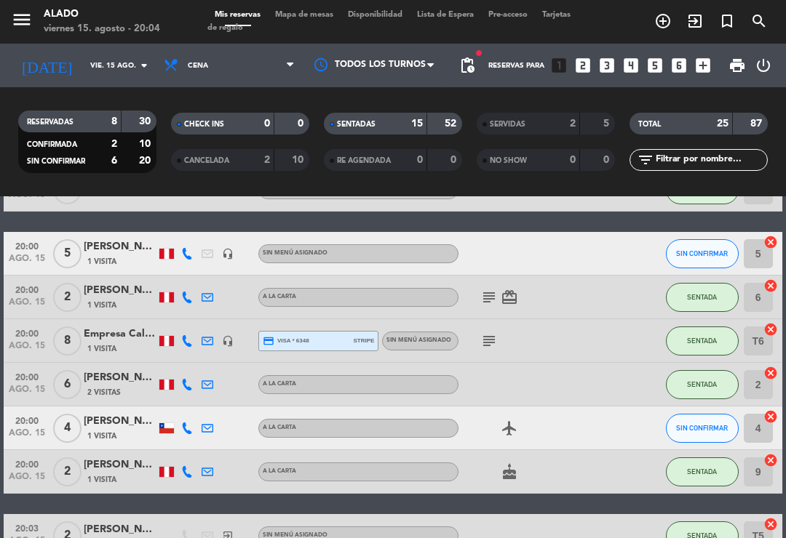
scroll to position [593, 0]
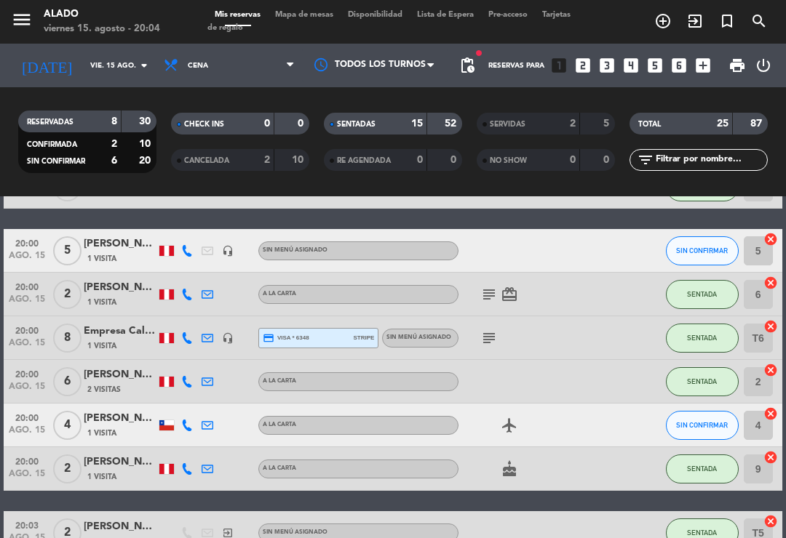
click at [31, 418] on span "20:00" at bounding box center [27, 417] width 36 height 17
click at [31, 411] on span "20:00" at bounding box center [27, 417] width 36 height 17
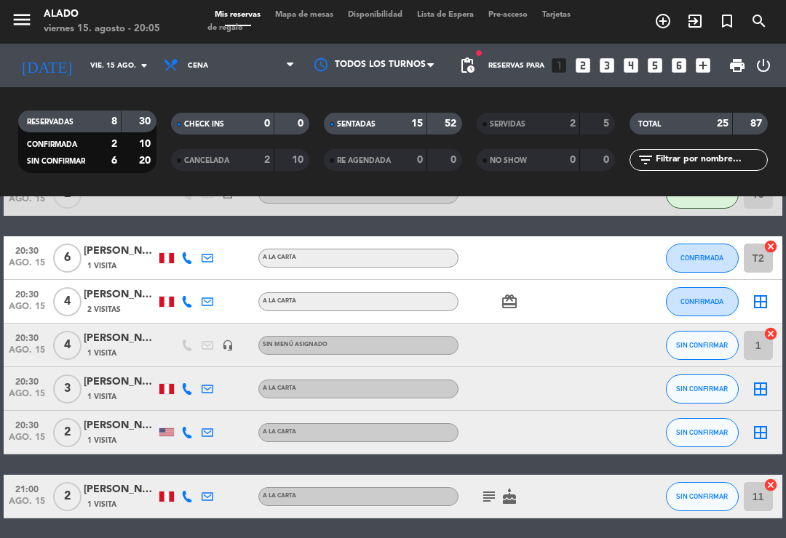
scroll to position [930, 0]
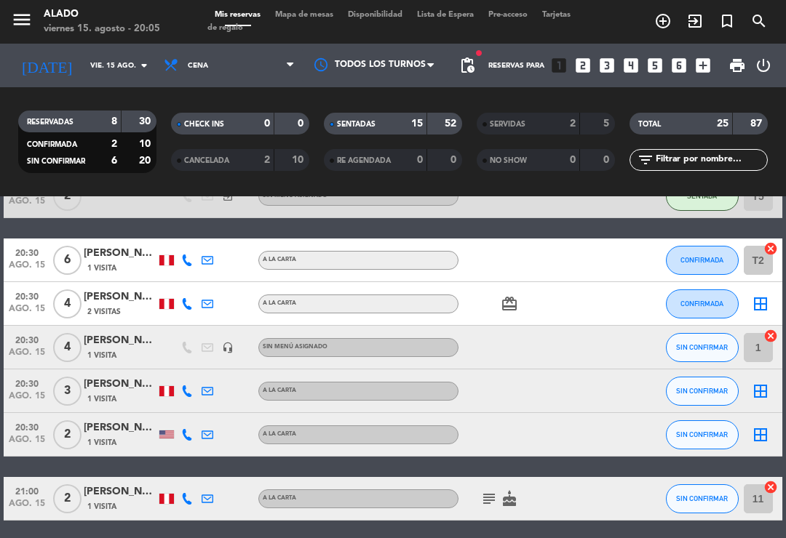
click at [327, 17] on span "Mapa de mesas" at bounding box center [304, 15] width 73 height 8
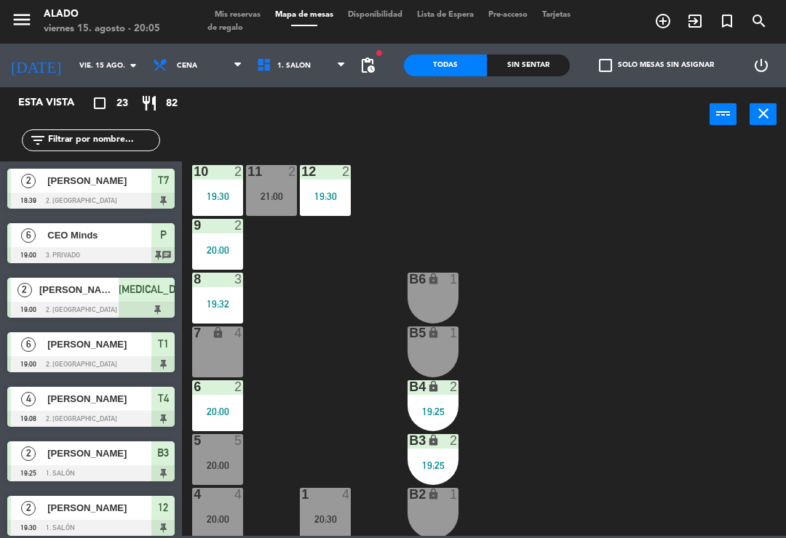
click at [257, 14] on span "Mis reservas" at bounding box center [237, 15] width 60 height 8
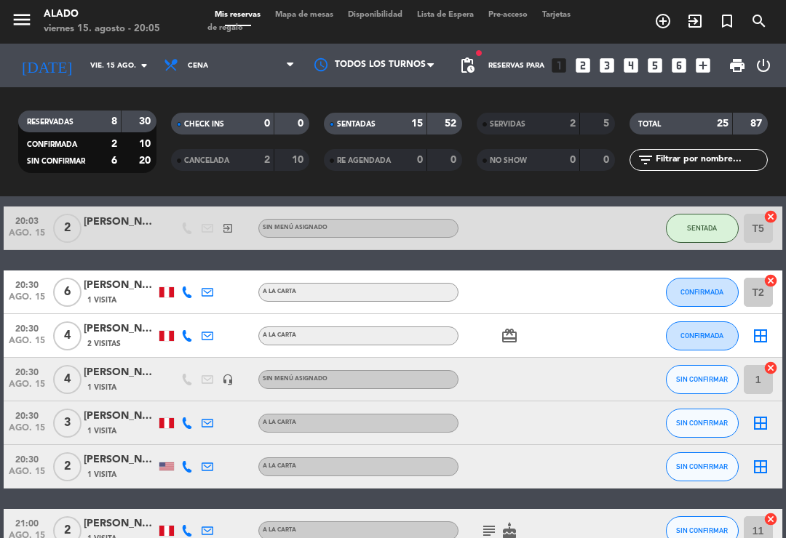
scroll to position [920, 0]
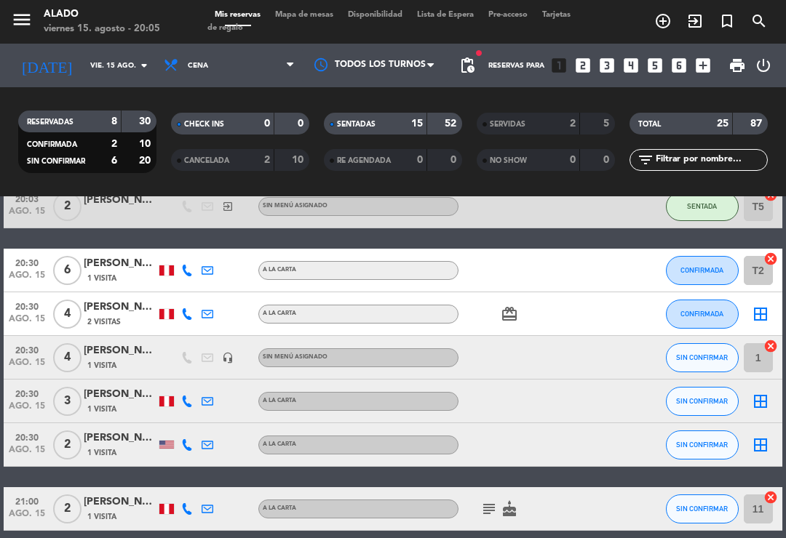
click at [762, 437] on icon "border_all" at bounding box center [760, 445] width 17 height 17
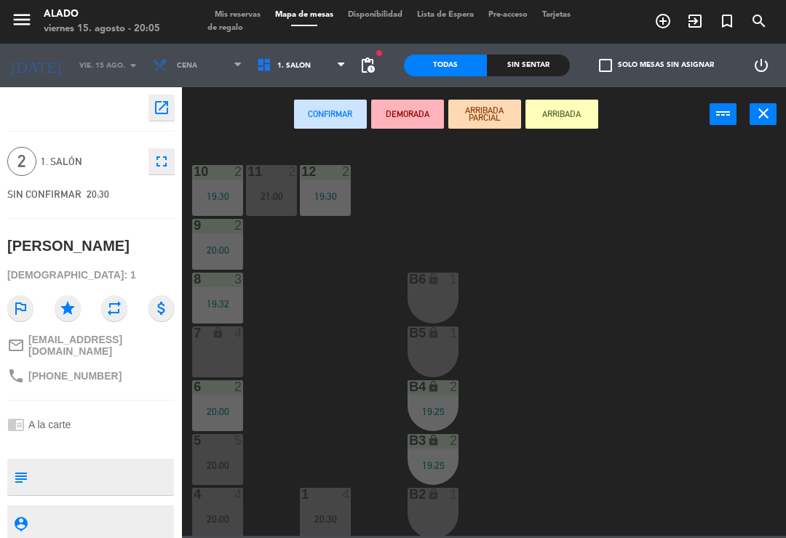
click at [223, 337] on icon "lock" at bounding box center [218, 333] width 12 height 12
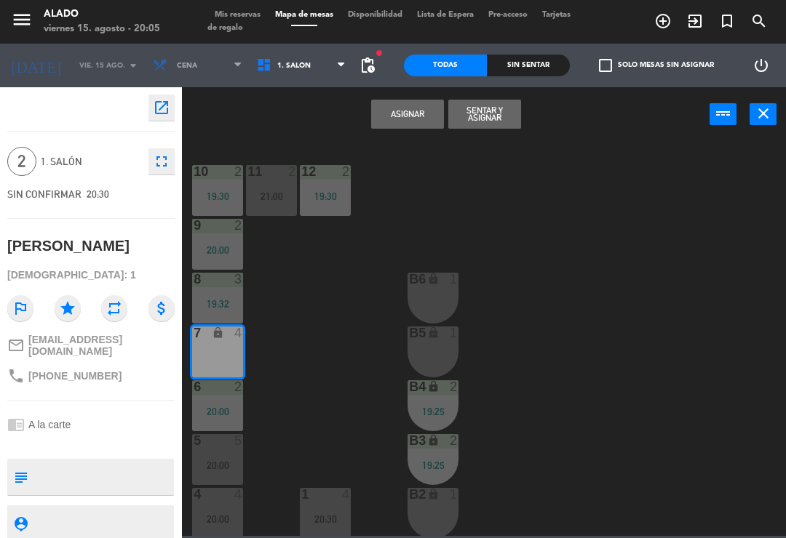
click at [426, 116] on button "Asignar" at bounding box center [407, 114] width 73 height 29
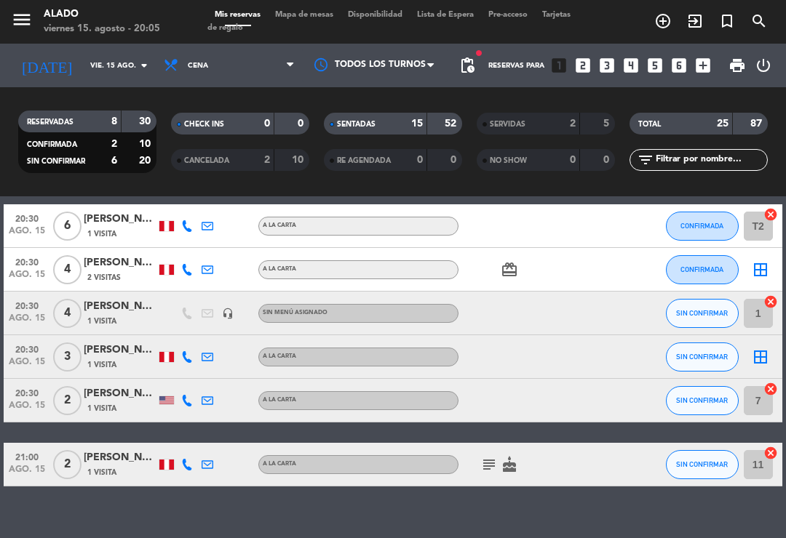
scroll to position [963, 0]
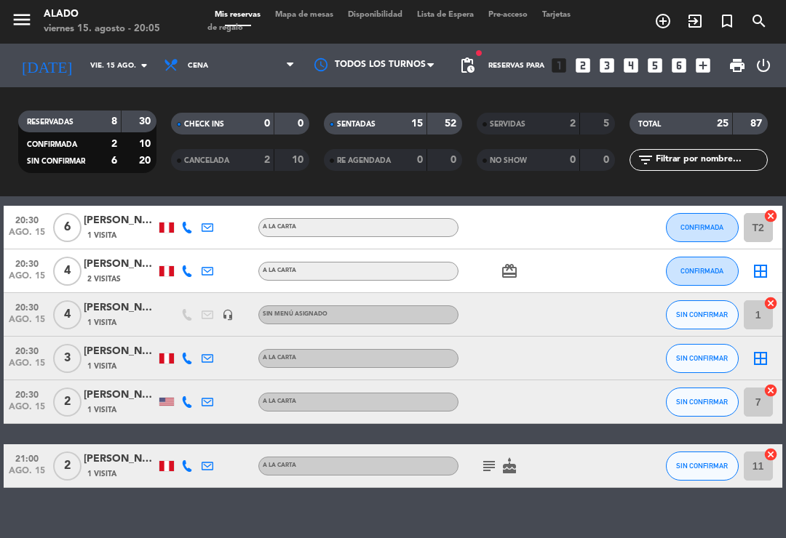
click at [326, 31] on div "Mis reservas Mapa de mesas Disponibilidad Lista de Espera Pre-acceso Tarjetas d…" at bounding box center [392, 22] width 371 height 26
click at [317, 19] on span "Mapa de mesas" at bounding box center [304, 15] width 73 height 8
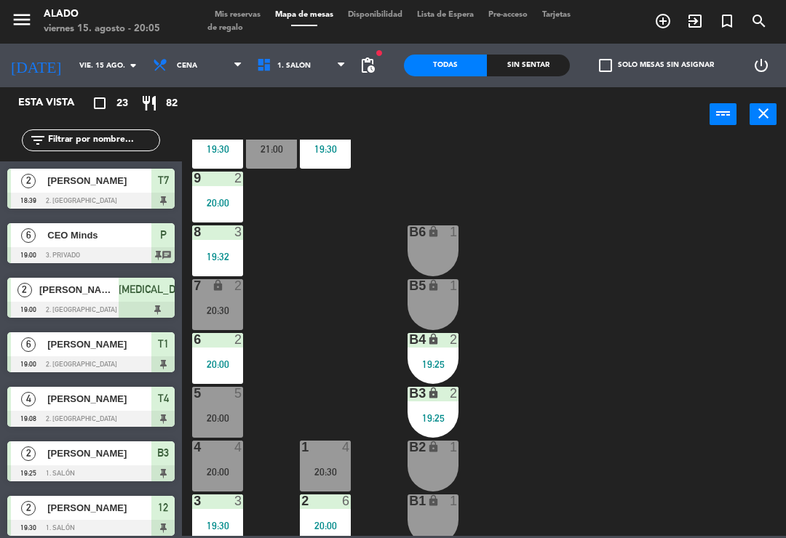
click at [312, 62] on span "1. Salón" at bounding box center [302, 65] width 104 height 32
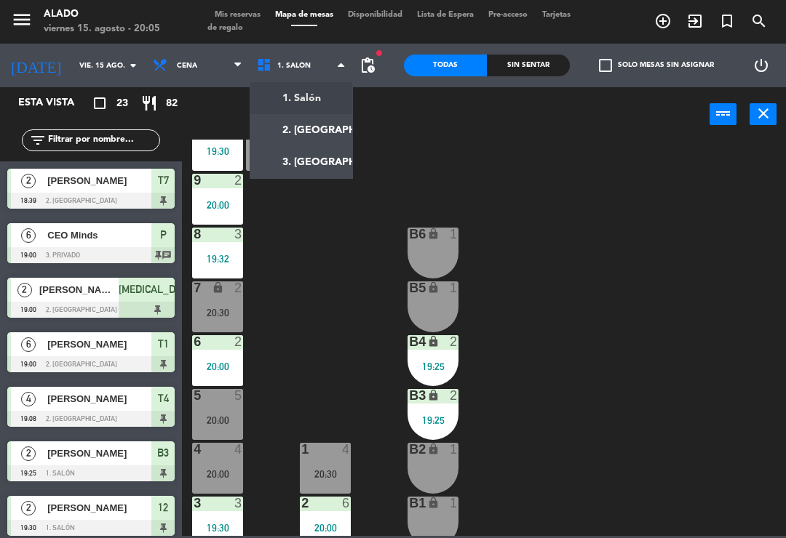
scroll to position [45, 0]
click at [330, 128] on ng-component "menu Alado viernes 15. agosto - 20:05 Mis reservas Mapa de mesas Disponibilidad…" at bounding box center [393, 268] width 786 height 536
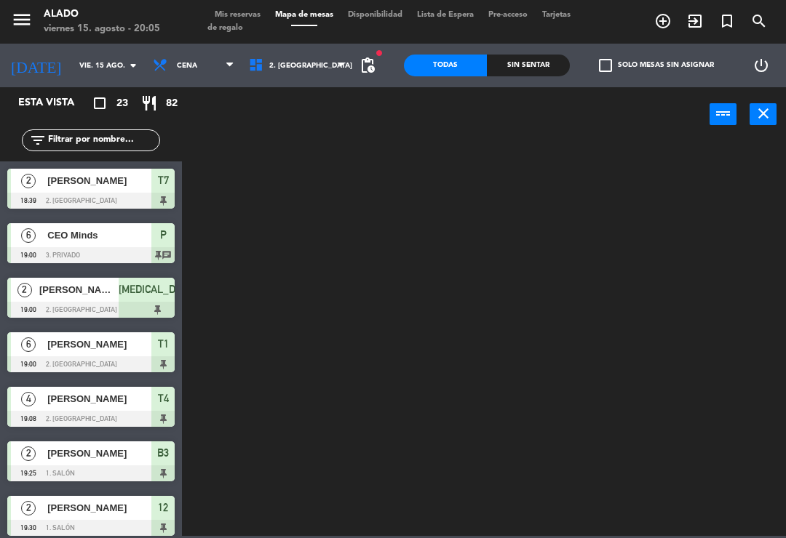
scroll to position [0, 0]
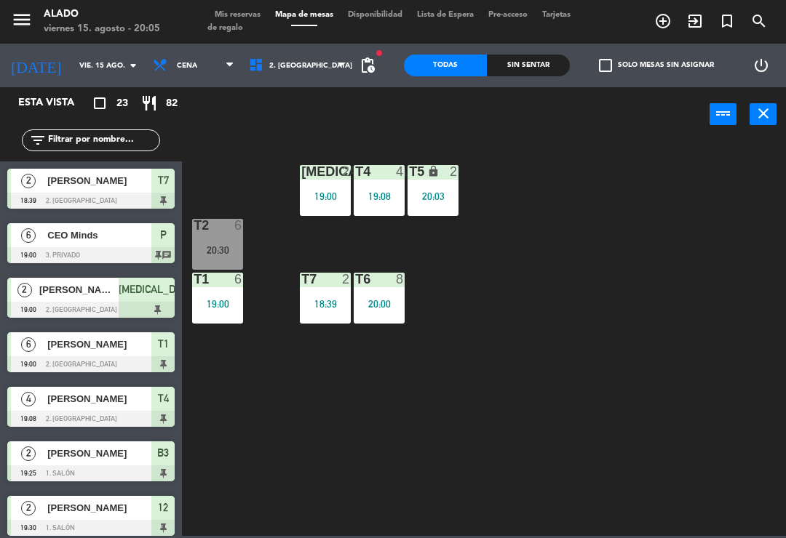
click at [312, 49] on span "2. [GEOGRAPHIC_DATA]" at bounding box center [297, 65] width 111 height 32
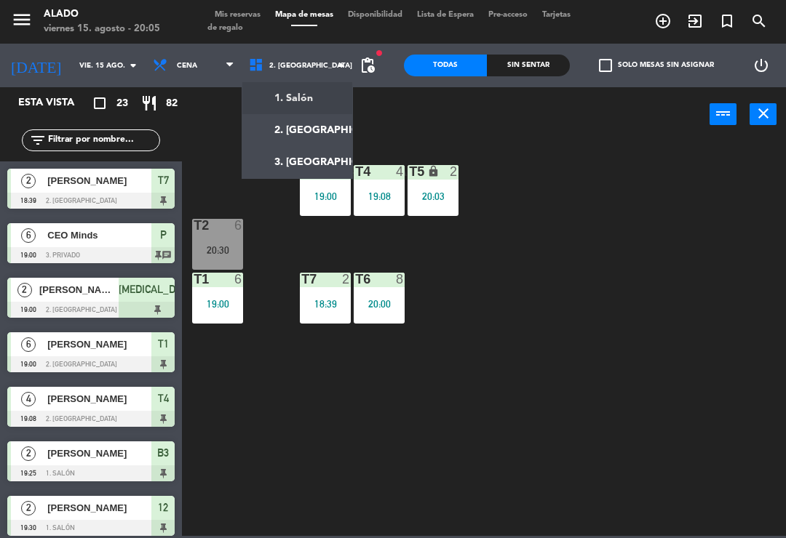
click at [314, 92] on ng-component "menu Alado viernes 15. agosto - 20:05 Mis reservas Mapa de mesas Disponibilidad…" at bounding box center [393, 268] width 786 height 536
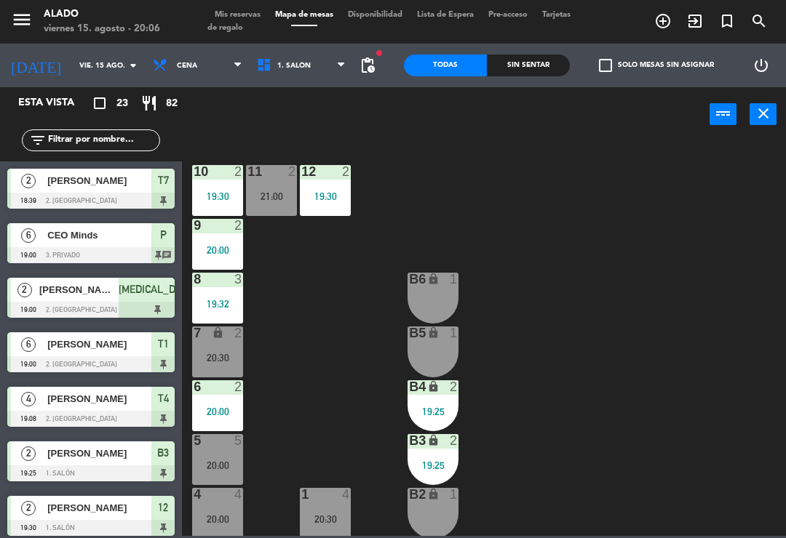
click at [239, 16] on span "Mis reservas" at bounding box center [237, 15] width 60 height 8
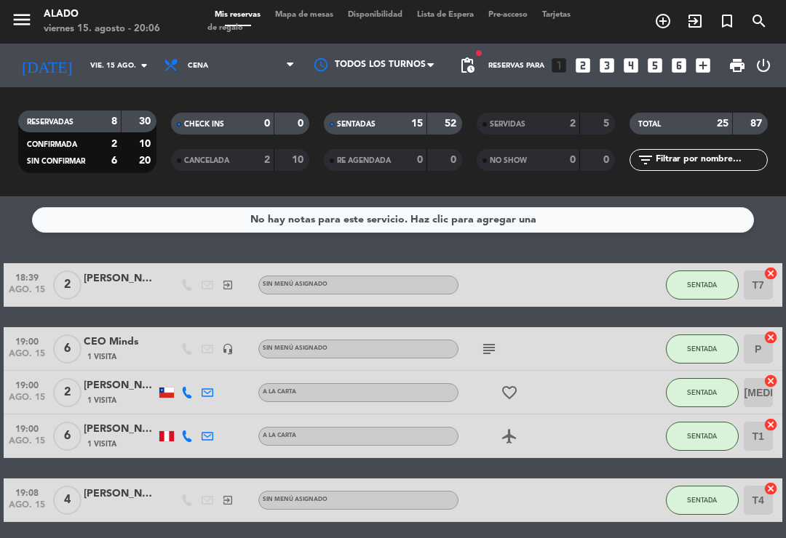
click at [318, 15] on span "Mapa de mesas" at bounding box center [304, 15] width 73 height 8
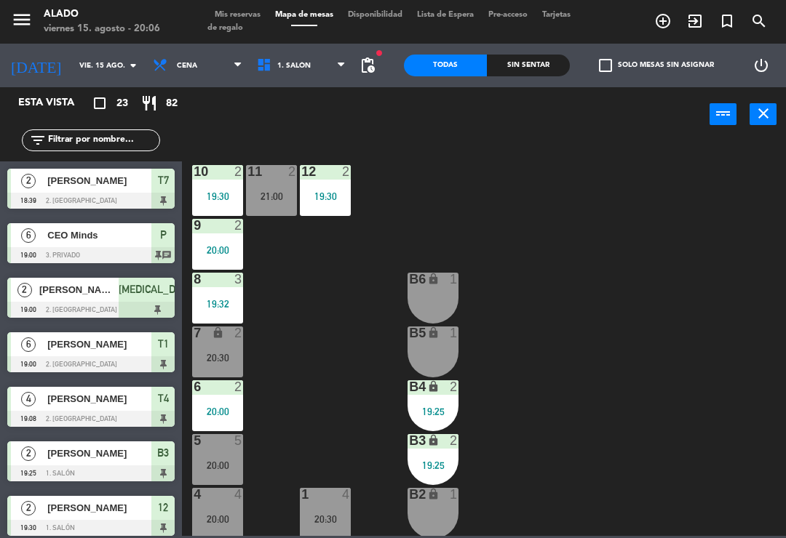
click at [249, 23] on span "Tarjetas de regalo" at bounding box center [388, 21] width 363 height 21
click at [229, 1] on div "menu Alado viernes 15. agosto - 20:06 Mis reservas Mapa de mesas Disponibilidad…" at bounding box center [393, 22] width 786 height 44
click at [250, 6] on div "menu Alado viernes 15. agosto - 20:06 Mis reservas Mapa de mesas Disponibilidad…" at bounding box center [393, 22] width 786 height 44
click at [250, 5] on div "menu Alado viernes 15. agosto - 20:06 Mis reservas Mapa de mesas Disponibilidad…" at bounding box center [393, 22] width 786 height 44
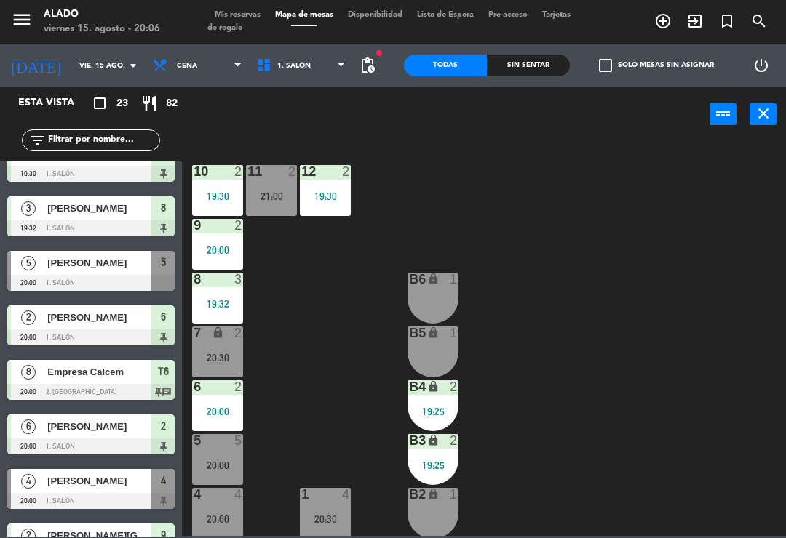
scroll to position [473, 0]
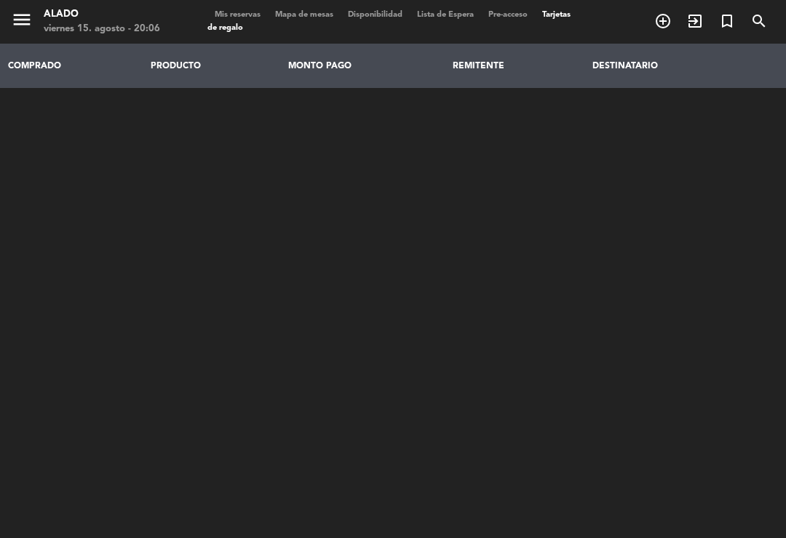
click at [244, 11] on span "Mis reservas" at bounding box center [237, 15] width 60 height 8
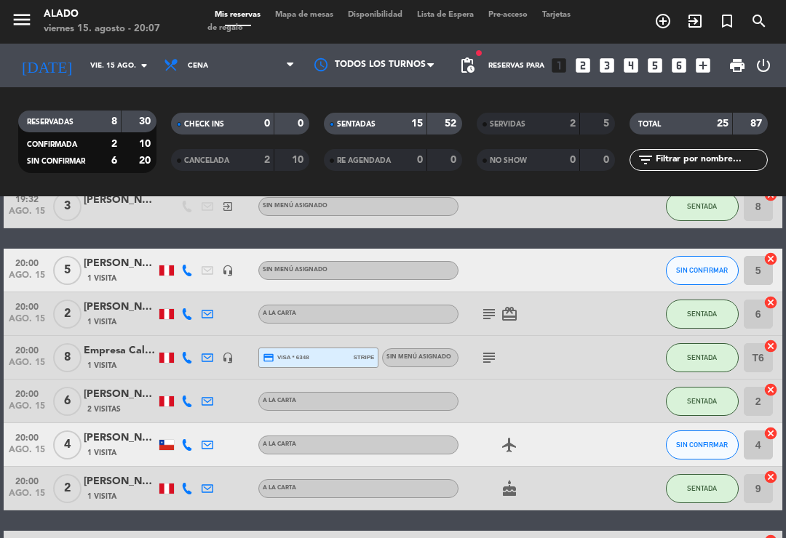
scroll to position [573, 0]
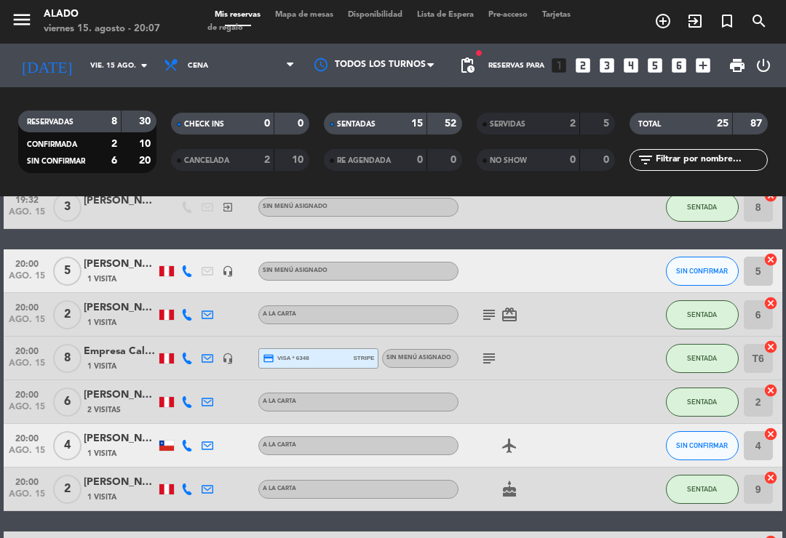
click at [774, 436] on icon "cancel" at bounding box center [770, 434] width 15 height 15
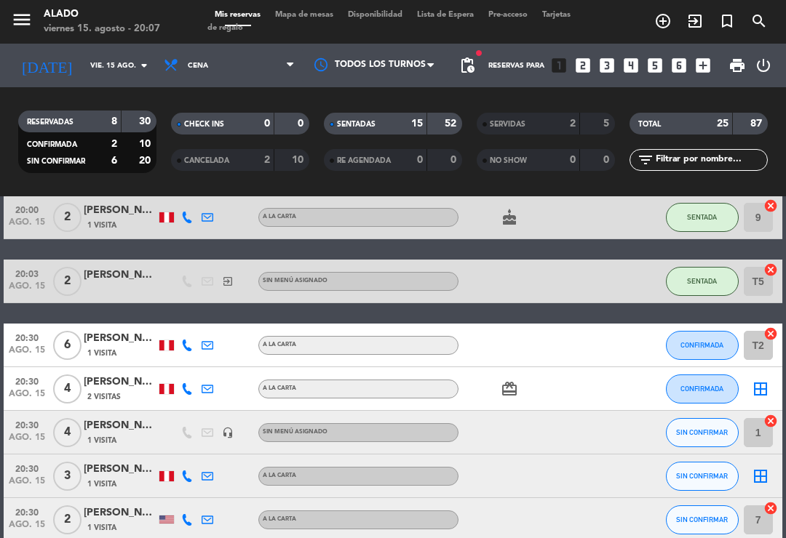
scroll to position [846, 0]
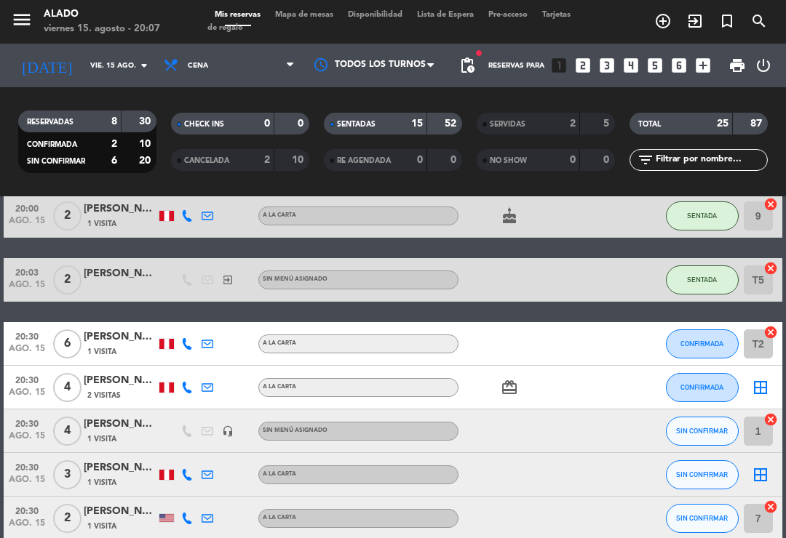
click at [775, 417] on icon "cancel" at bounding box center [770, 420] width 15 height 15
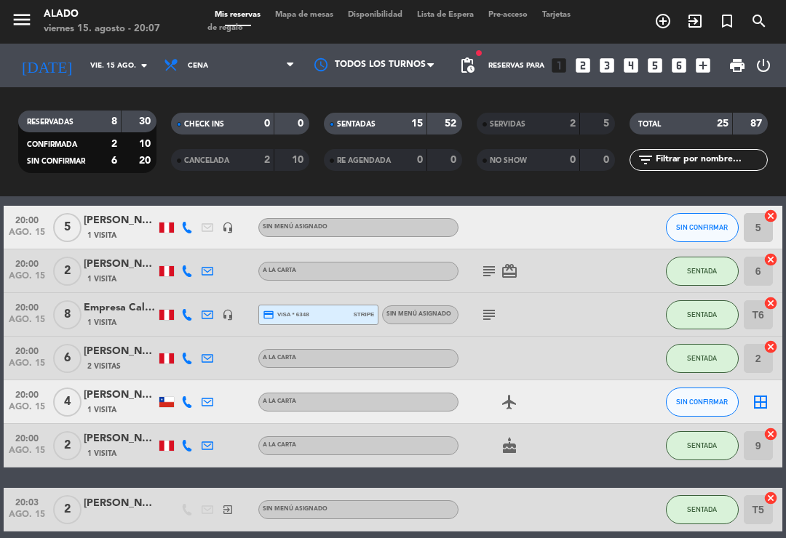
scroll to position [610, 0]
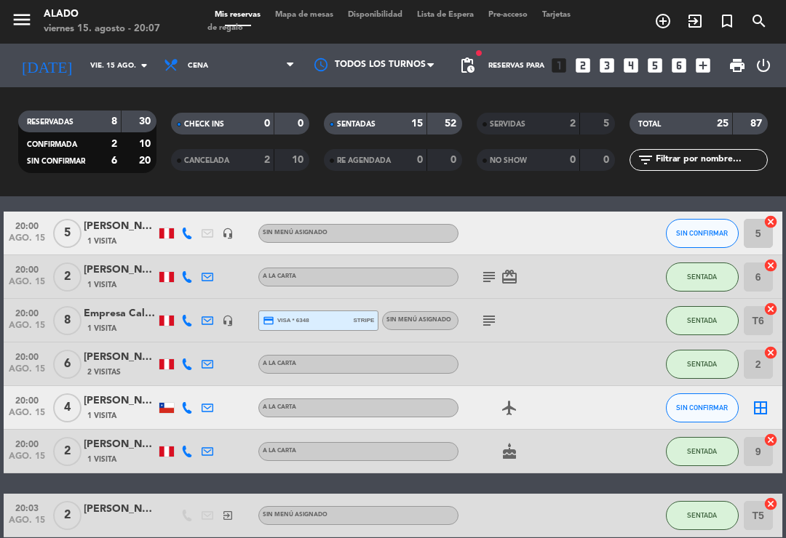
click at [764, 403] on icon "border_all" at bounding box center [760, 407] width 17 height 17
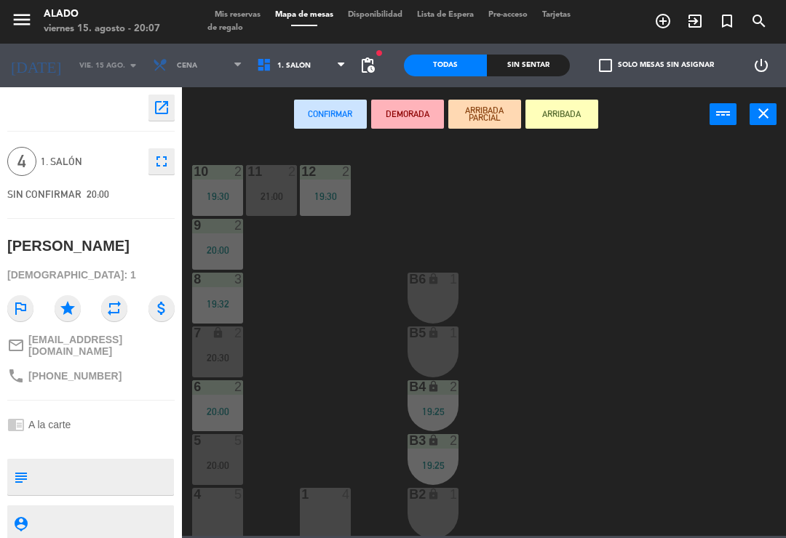
scroll to position [47, 0]
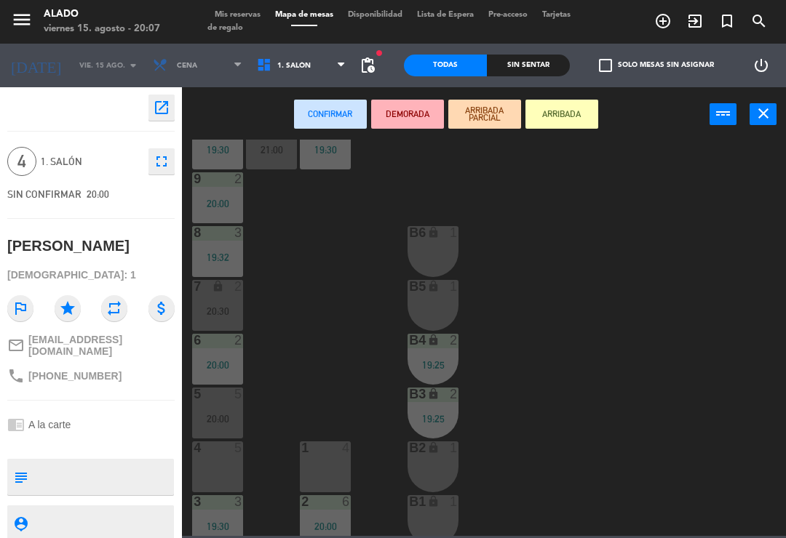
click at [332, 437] on div "10 2 19:30 11 2 21:00 12 2 19:30 9 2 20:00 8 3 19:32 B6 lock 1 7 lock 2 20:30 B…" at bounding box center [488, 338] width 596 height 397
click at [325, 457] on div "1 4" at bounding box center [325, 467] width 51 height 51
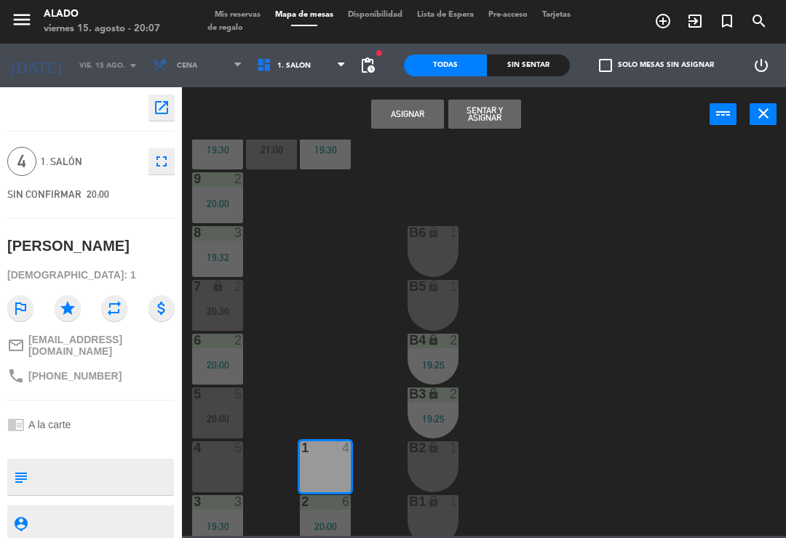
click at [505, 120] on button "Sentar y Asignar" at bounding box center [484, 114] width 73 height 29
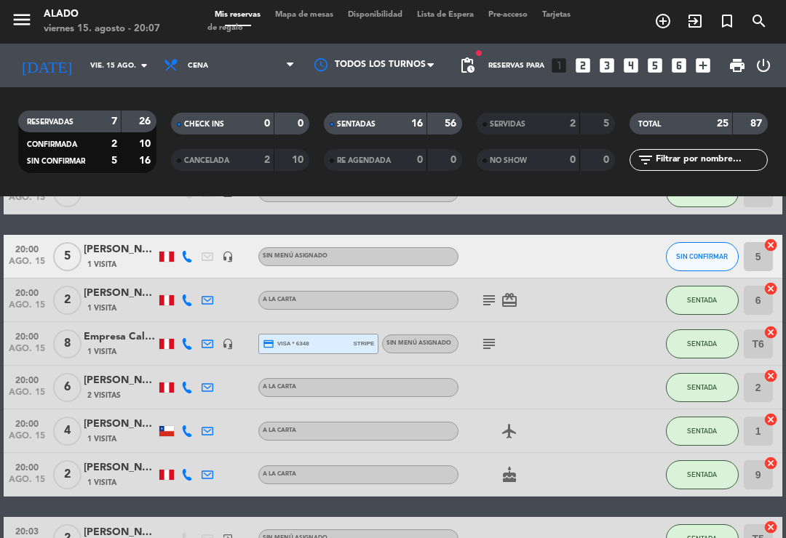
scroll to position [603, 0]
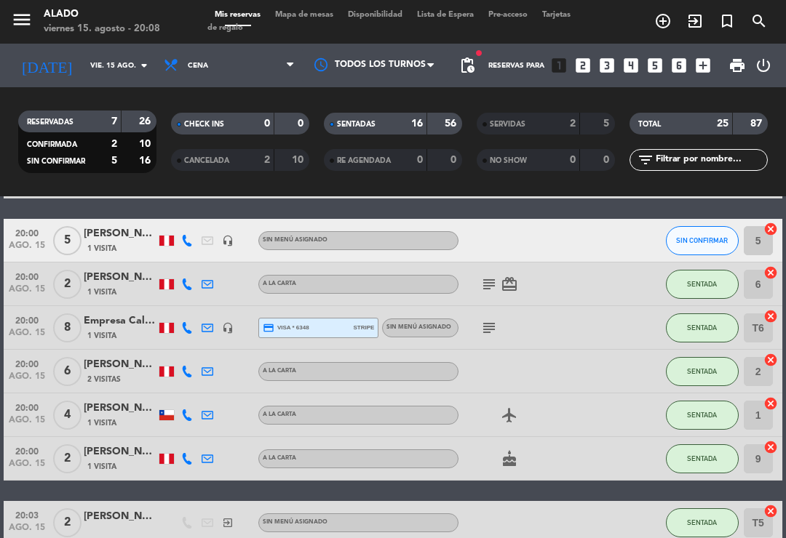
click at [120, 242] on div "1 Visita" at bounding box center [120, 248] width 73 height 12
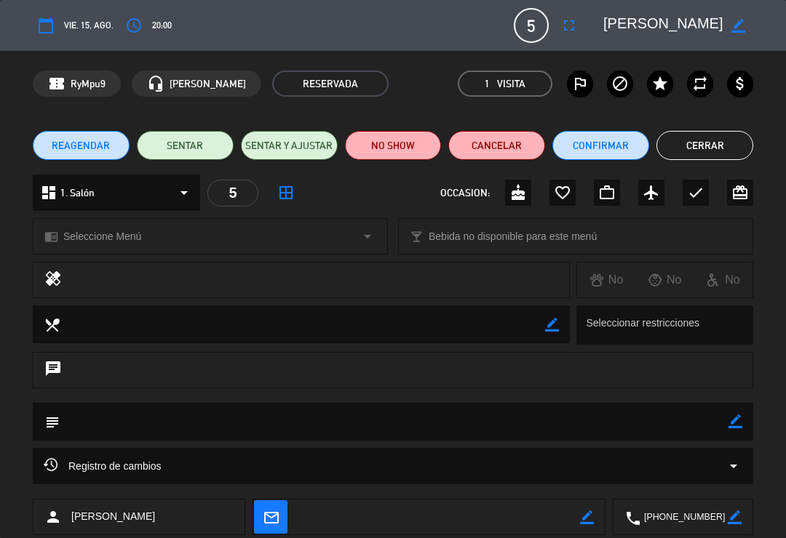
click at [213, 156] on button "SENTAR" at bounding box center [185, 145] width 97 height 29
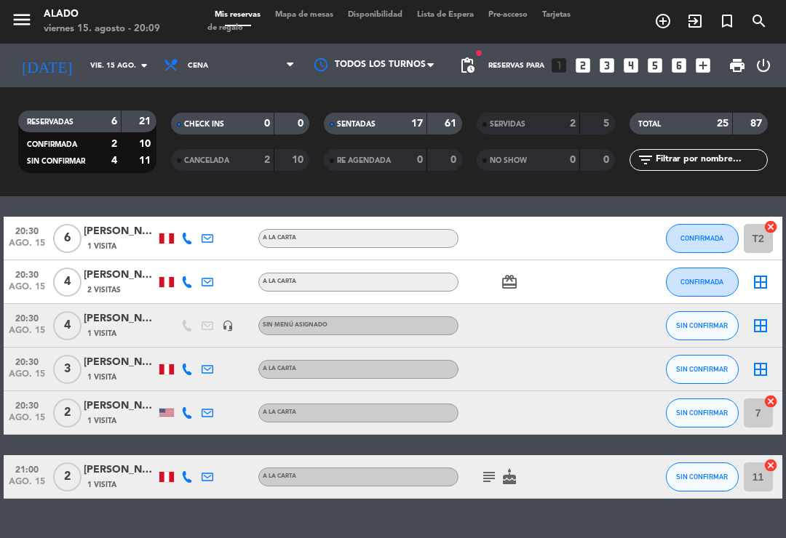
scroll to position [881, 0]
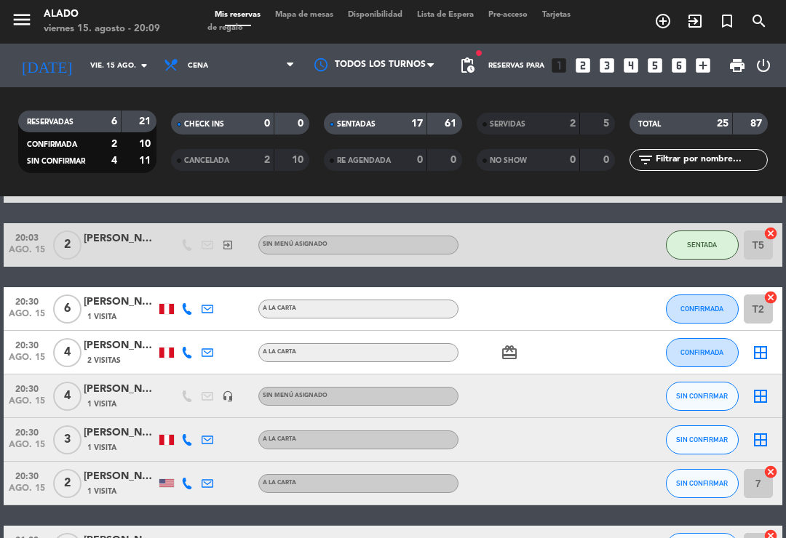
click at [757, 404] on icon "border_all" at bounding box center [760, 396] width 17 height 17
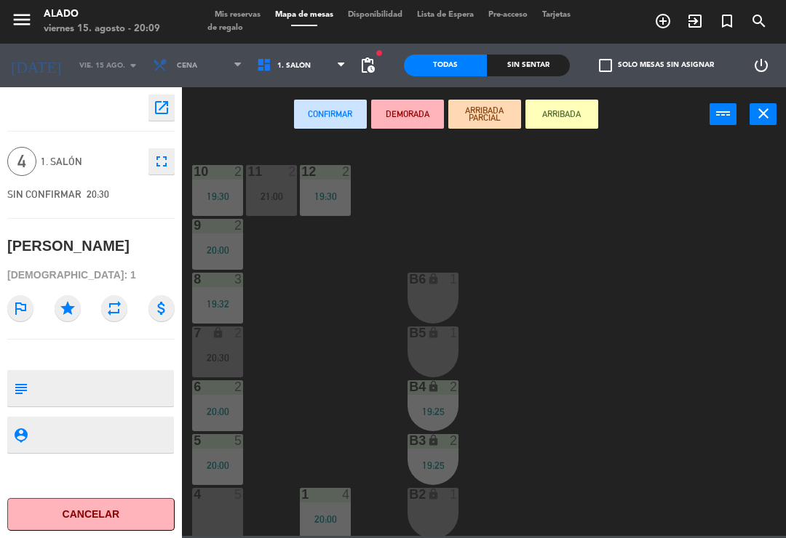
click at [239, 511] on div "4 5" at bounding box center [217, 513] width 51 height 51
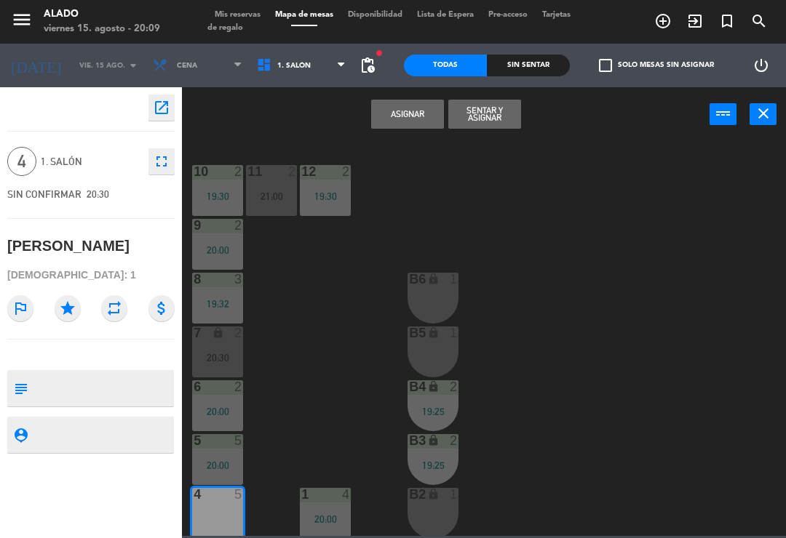
click at [421, 115] on button "Asignar" at bounding box center [407, 114] width 73 height 29
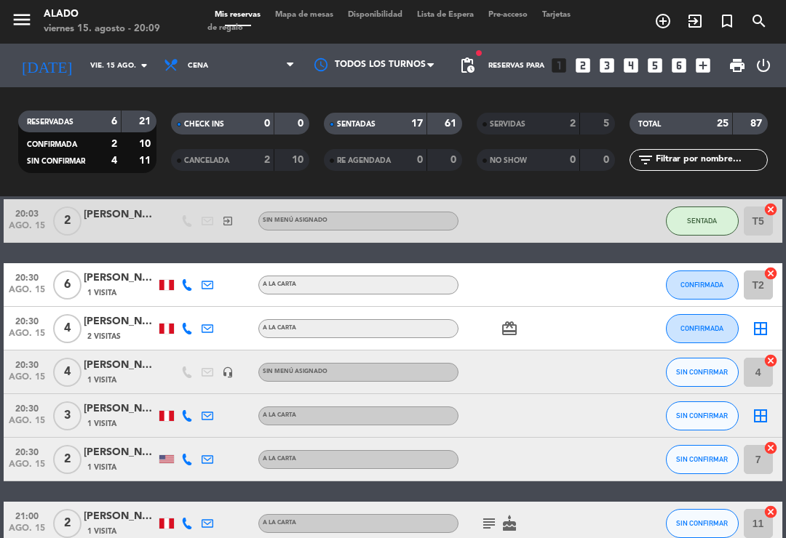
scroll to position [903, 0]
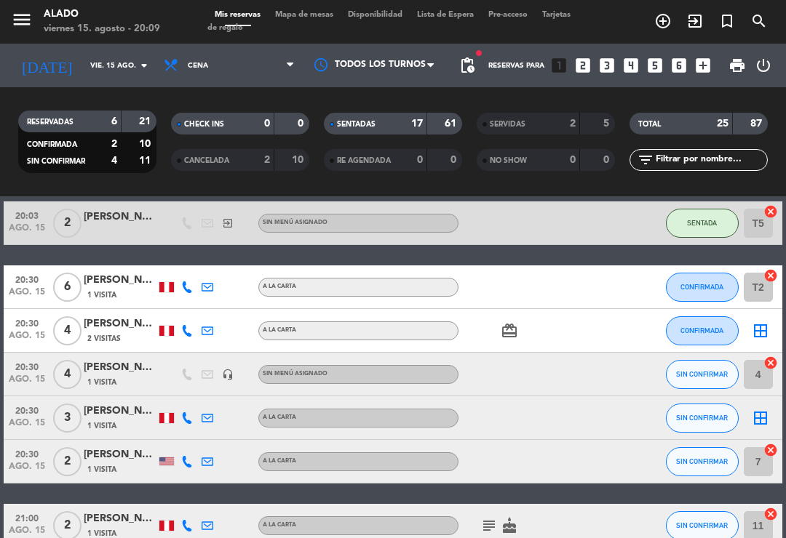
click at [324, 11] on span "Mapa de mesas" at bounding box center [304, 15] width 73 height 8
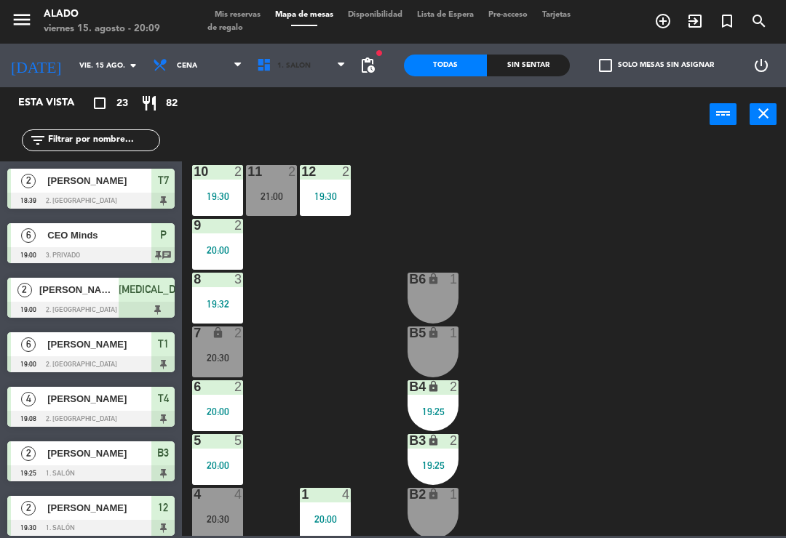
click at [311, 56] on span "1. Salón" at bounding box center [302, 65] width 104 height 32
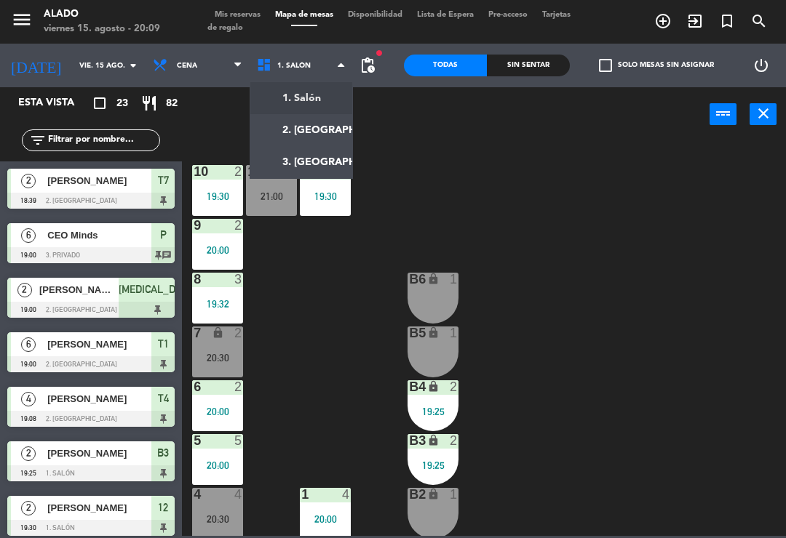
click at [323, 126] on ng-component "menu Alado viernes 15. agosto - 20:09 Mis reservas Mapa de mesas Disponibilidad…" at bounding box center [393, 268] width 786 height 536
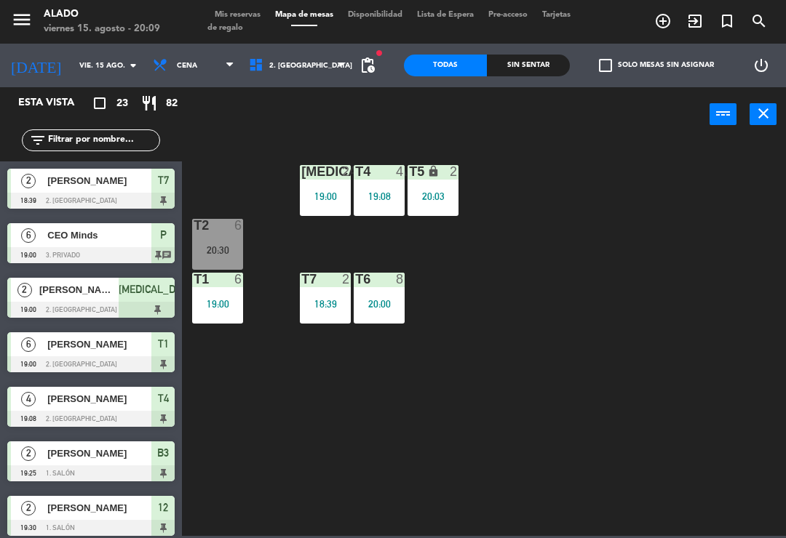
click at [322, 62] on span "2. [GEOGRAPHIC_DATA]" at bounding box center [297, 65] width 111 height 32
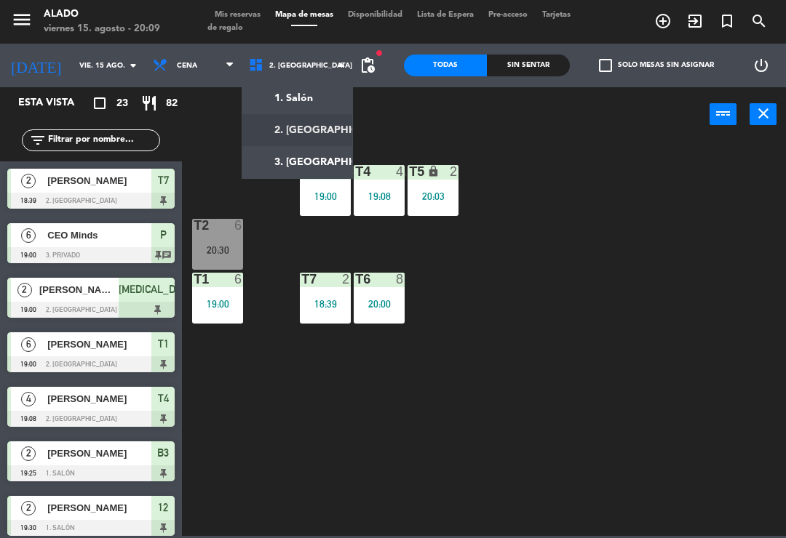
click at [325, 99] on ng-component "menu Alado viernes 15. agosto - 20:09 Mis reservas Mapa de mesas Disponibilidad…" at bounding box center [393, 268] width 786 height 536
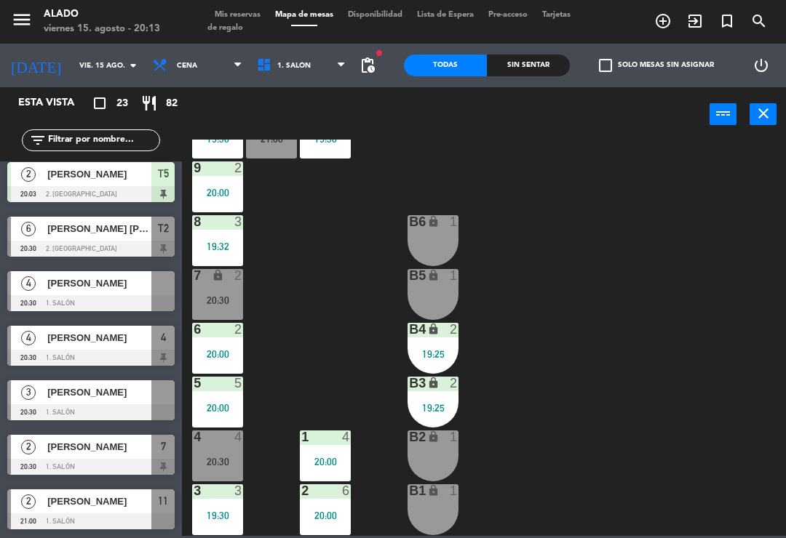
scroll to position [880, 0]
